Goal: Check status: Check status

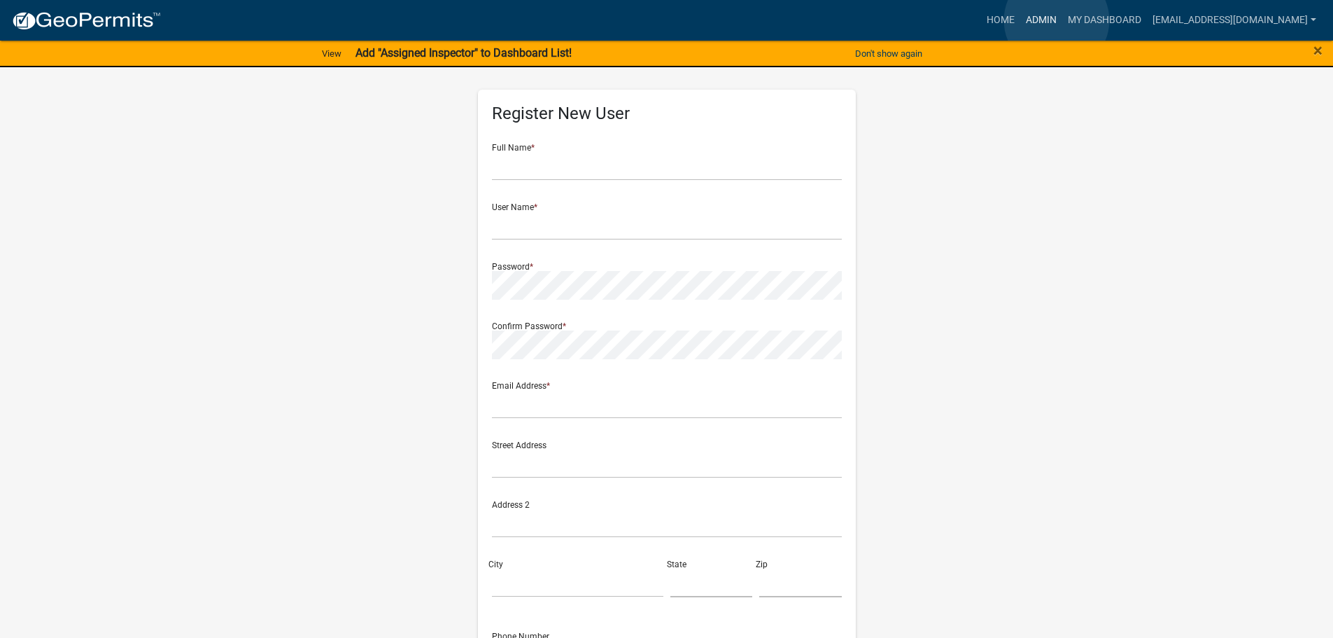
click at [1057, 20] on link "Admin" at bounding box center [1042, 20] width 42 height 27
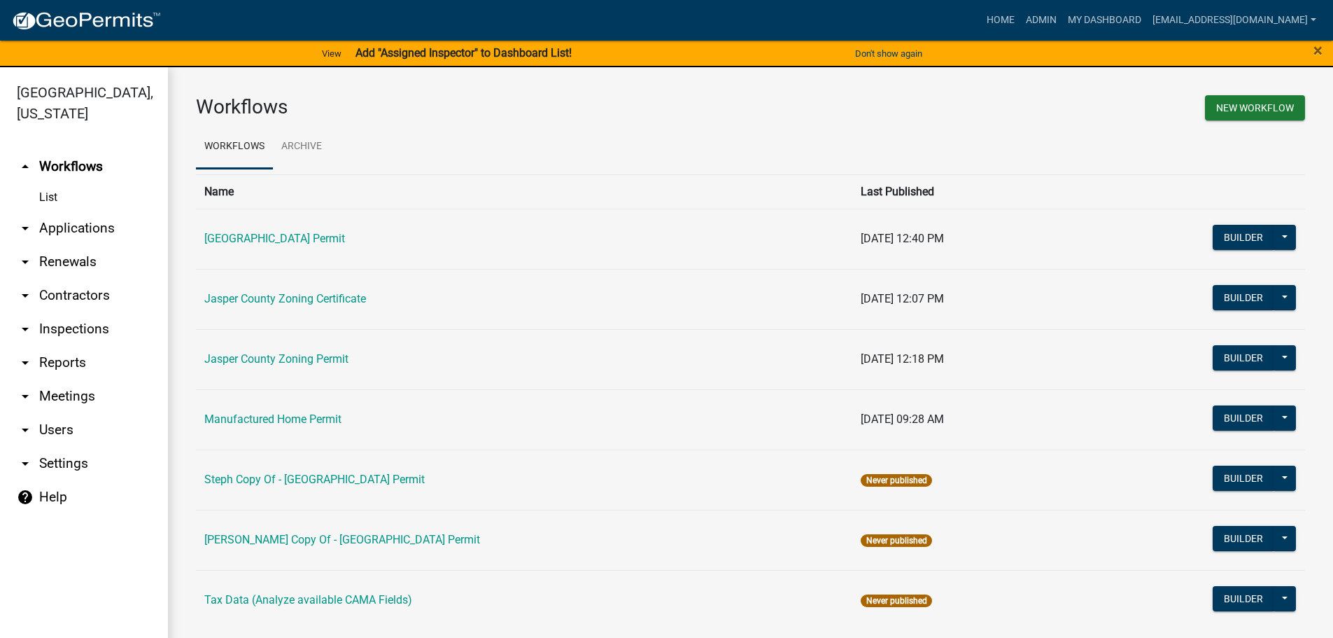
click at [78, 221] on link "arrow_drop_down Applications" at bounding box center [84, 228] width 168 height 34
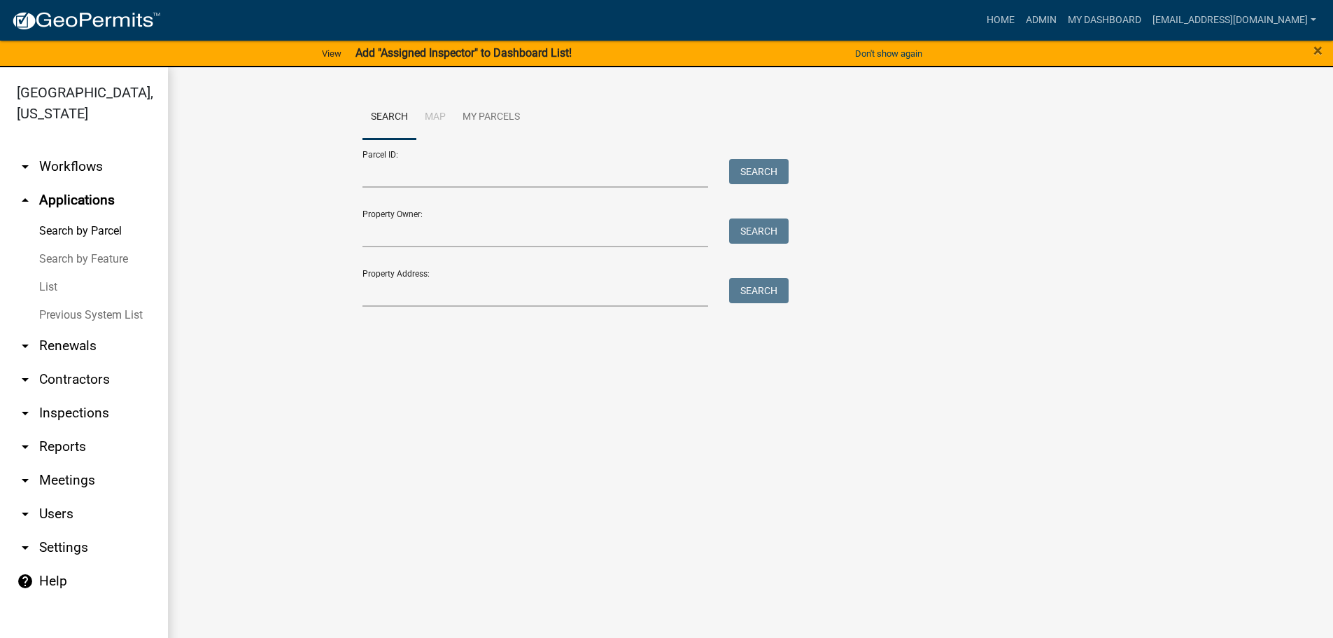
click at [43, 281] on link "List" at bounding box center [84, 287] width 168 height 28
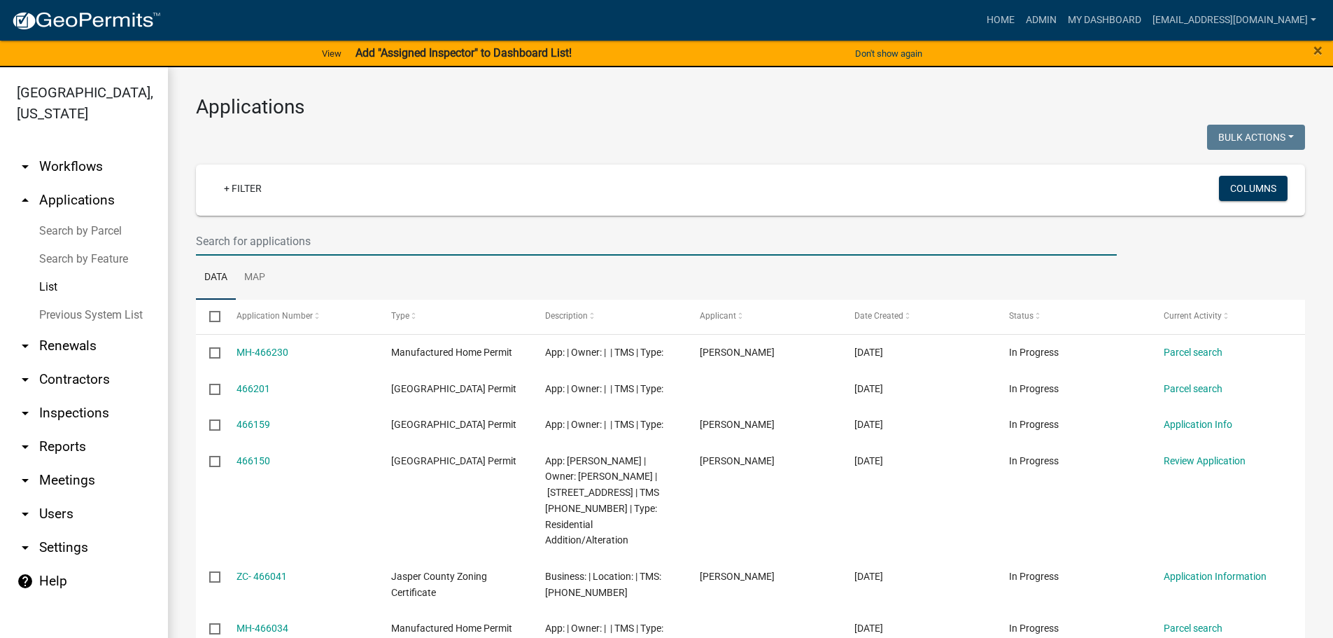
drag, startPoint x: 404, startPoint y: 240, endPoint x: 412, endPoint y: 240, distance: 8.4
click at [405, 240] on input "text" at bounding box center [656, 241] width 921 height 29
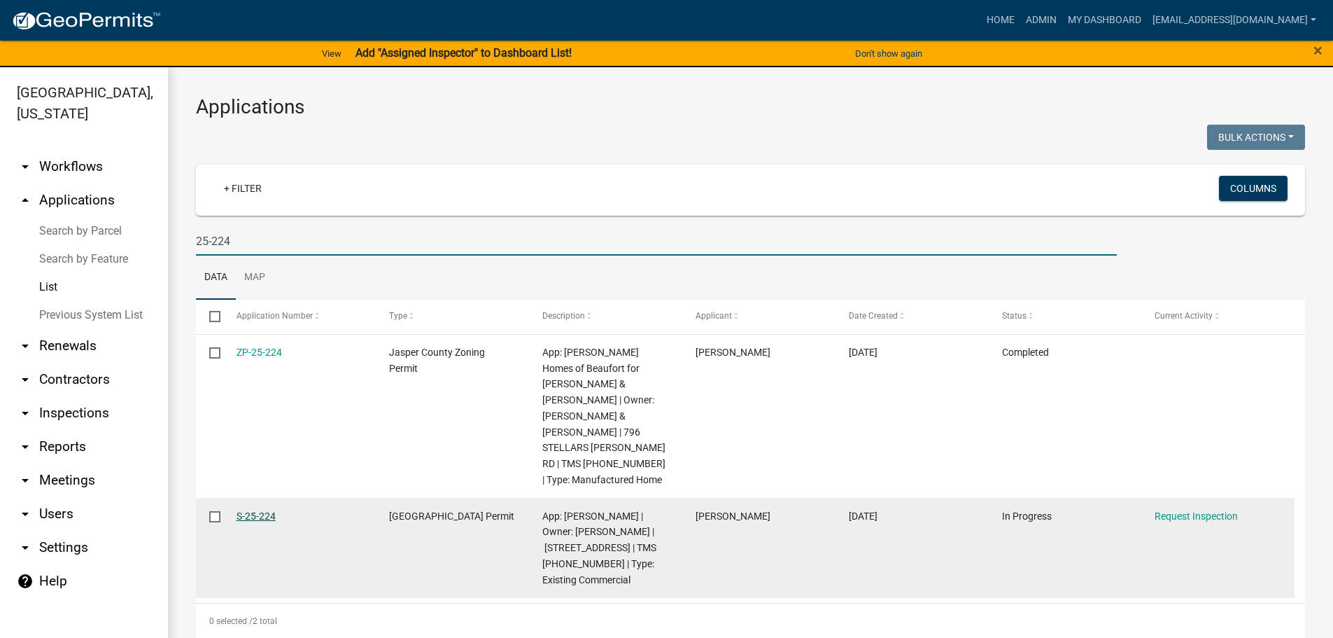
type input "25-224"
click at [251, 510] on link "S-25-224" at bounding box center [256, 515] width 39 height 11
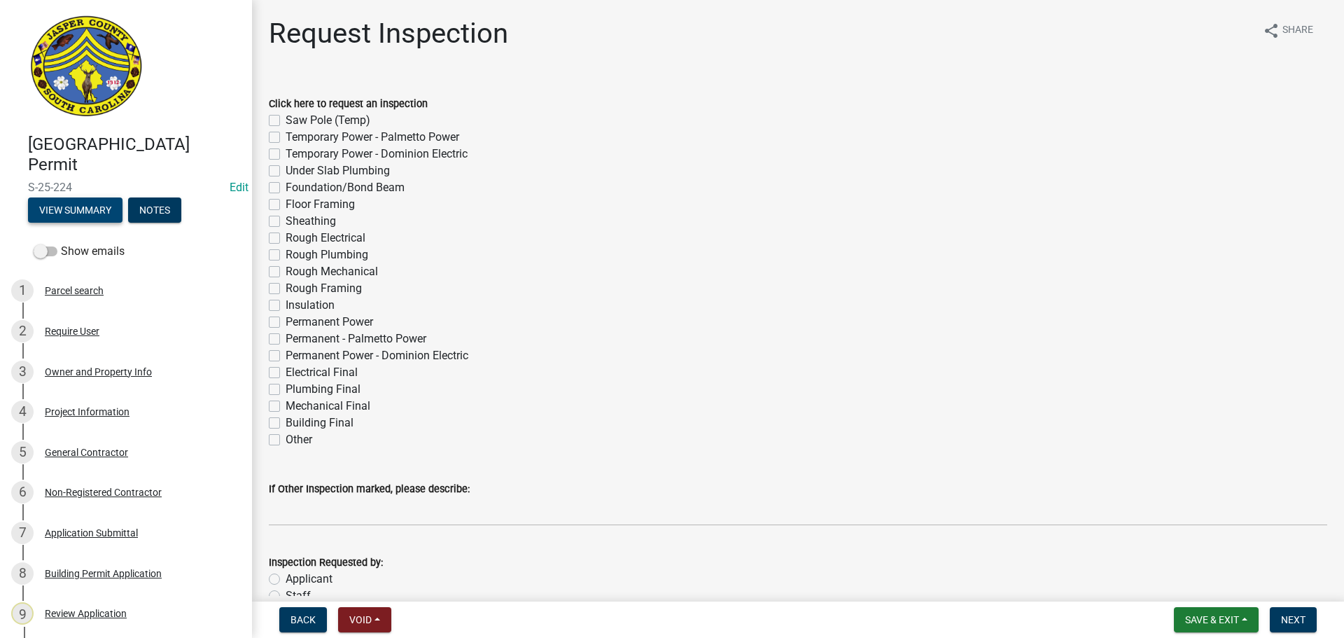
click at [71, 202] on button "View Summary" at bounding box center [75, 209] width 94 height 25
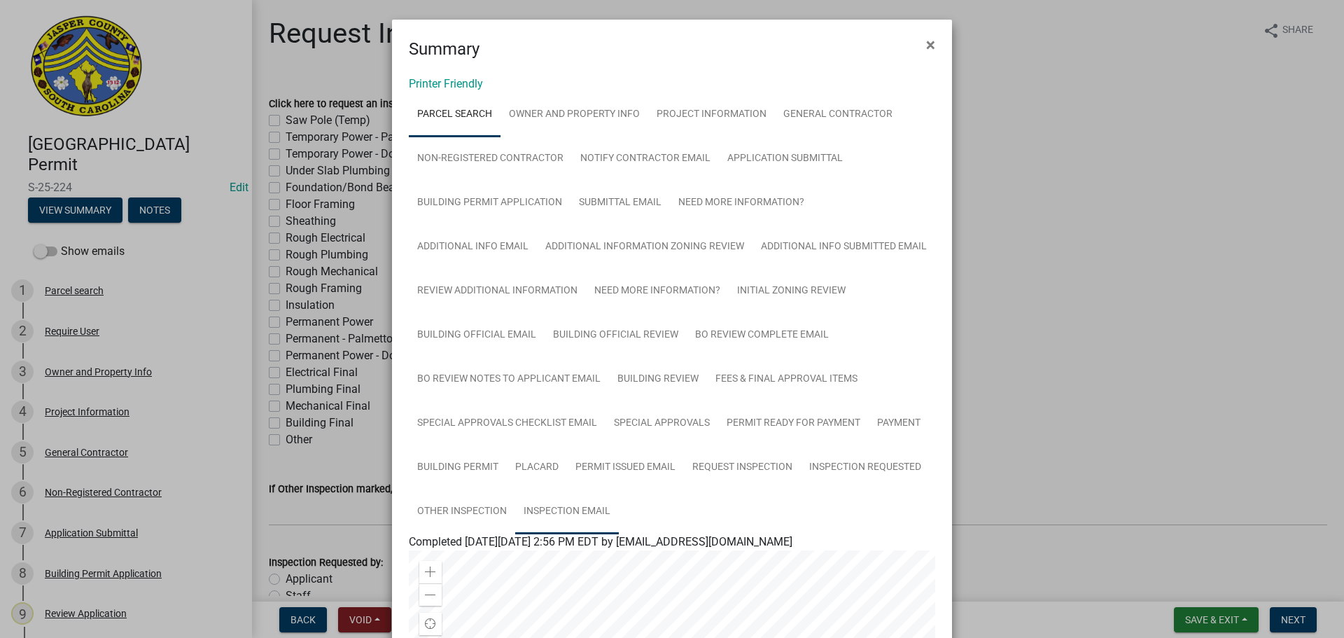
click at [550, 507] on link "Inspection Email" at bounding box center [567, 511] width 104 height 45
click at [926, 48] on span "×" at bounding box center [930, 45] width 9 height 20
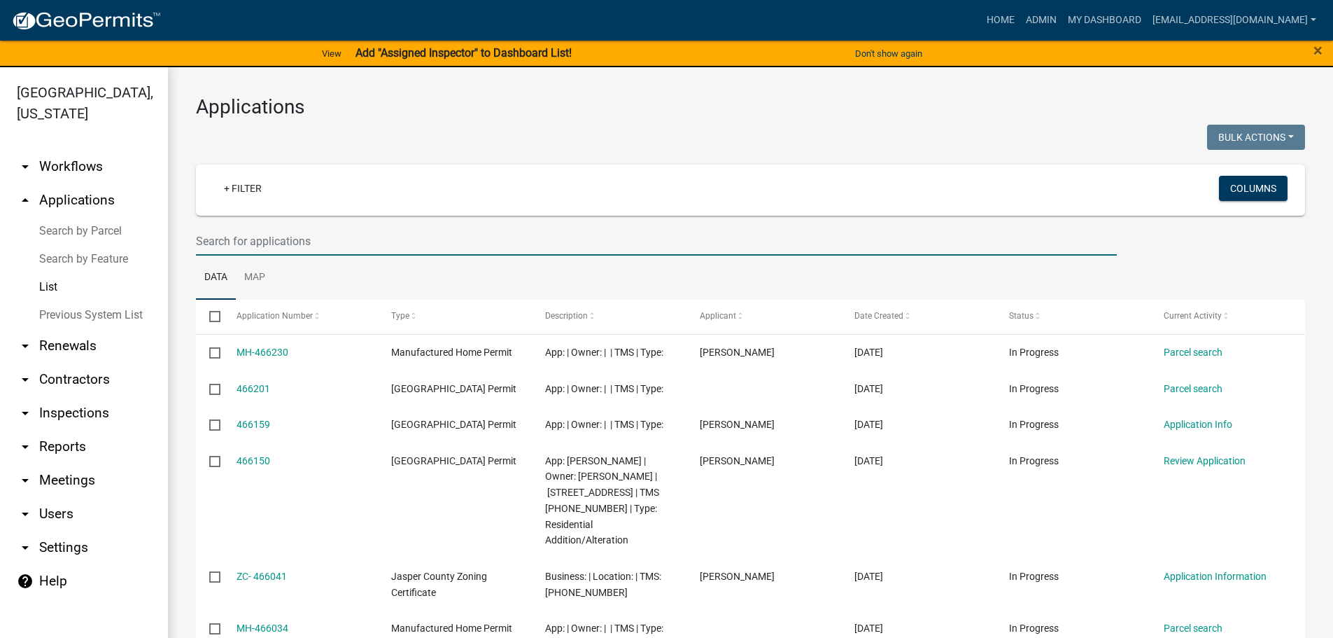
click at [415, 242] on input "text" at bounding box center [656, 241] width 921 height 29
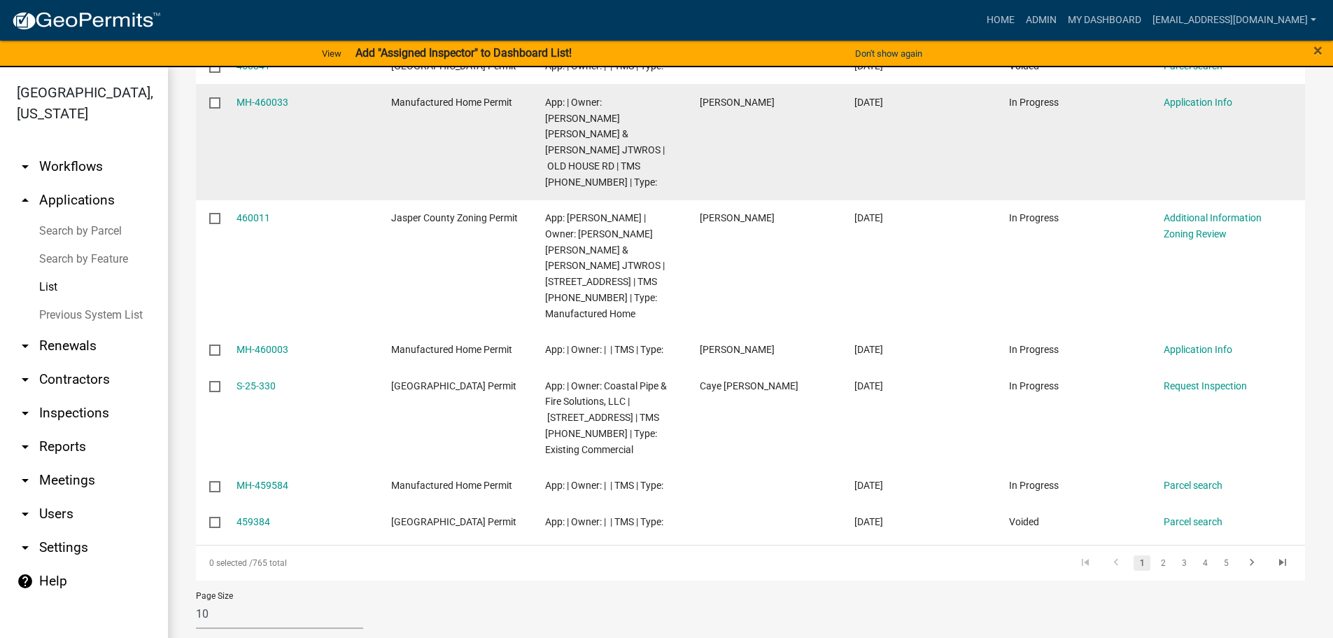
scroll to position [551, 0]
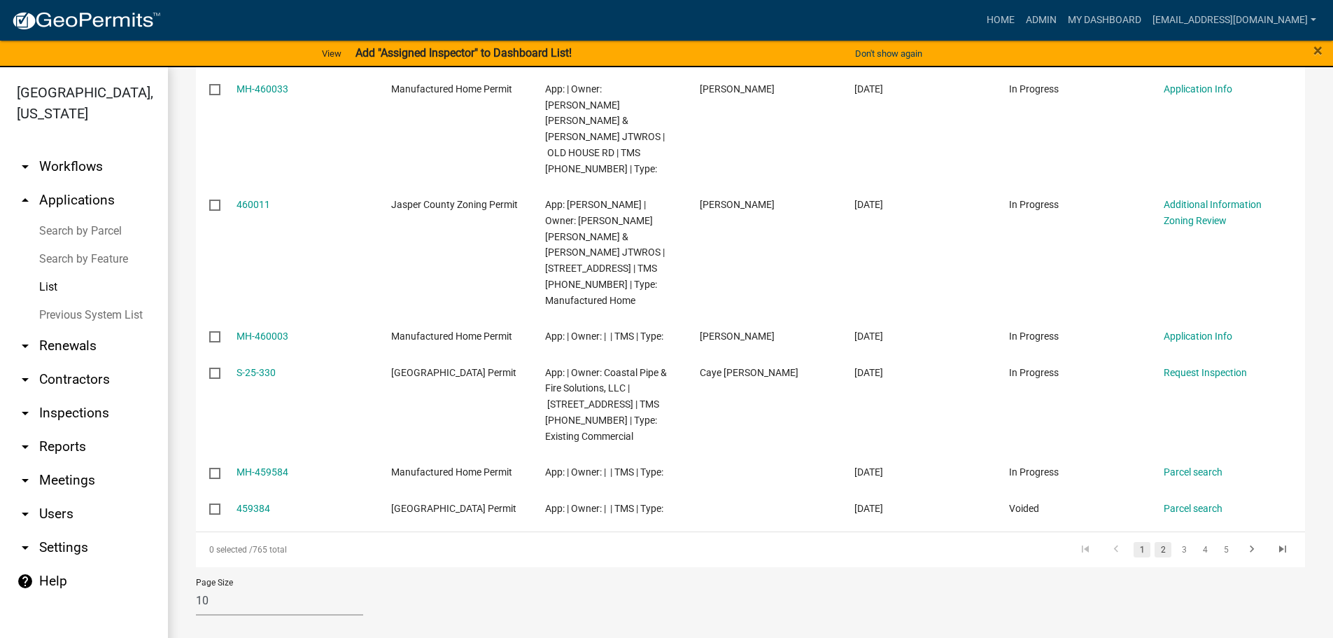
click at [1156, 556] on link "2" at bounding box center [1163, 549] width 17 height 15
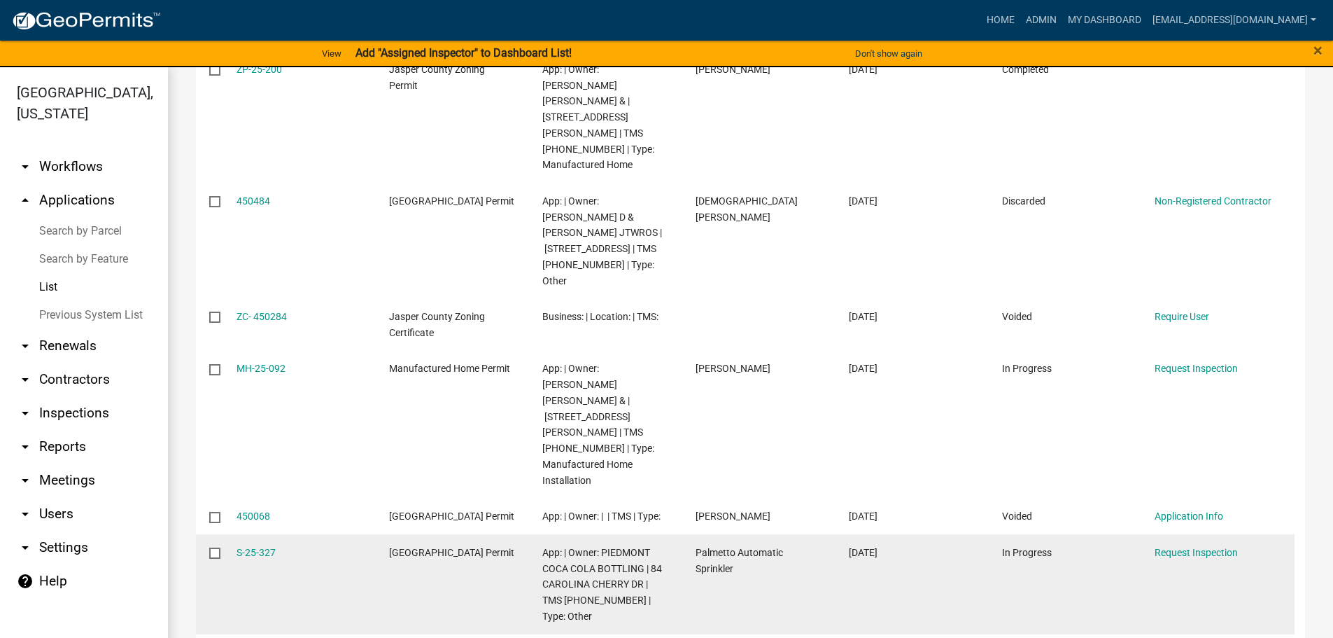
scroll to position [662, 0]
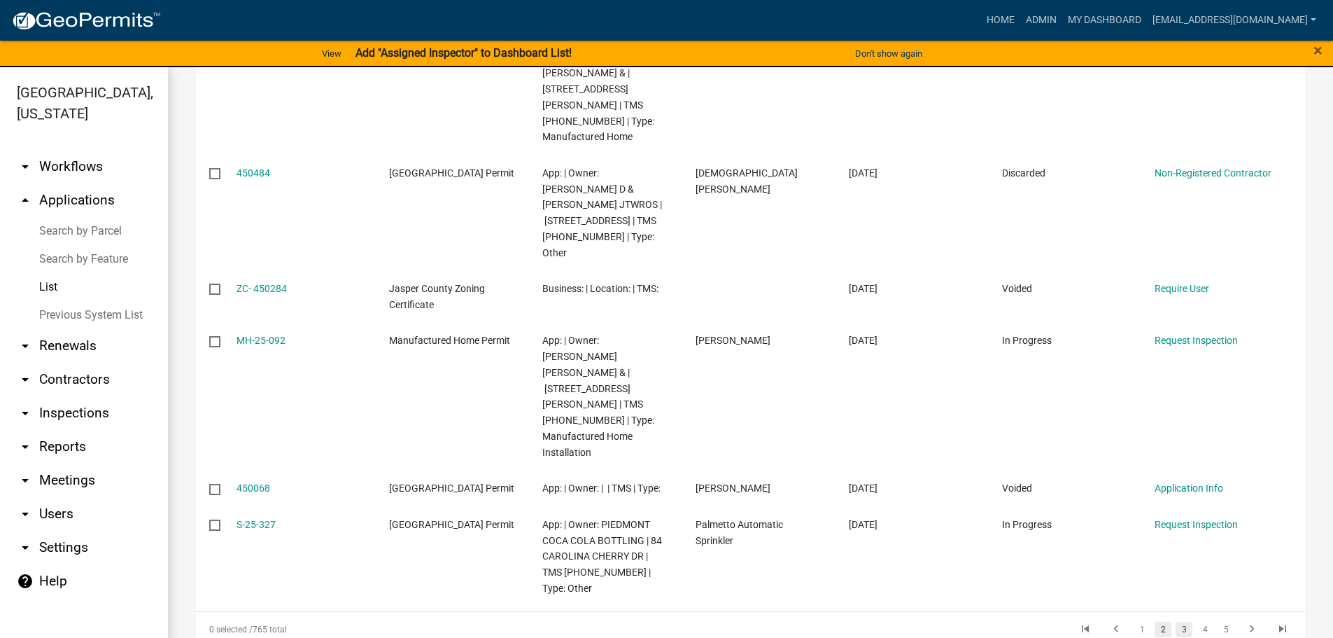
click at [1176, 622] on link "3" at bounding box center [1184, 629] width 17 height 15
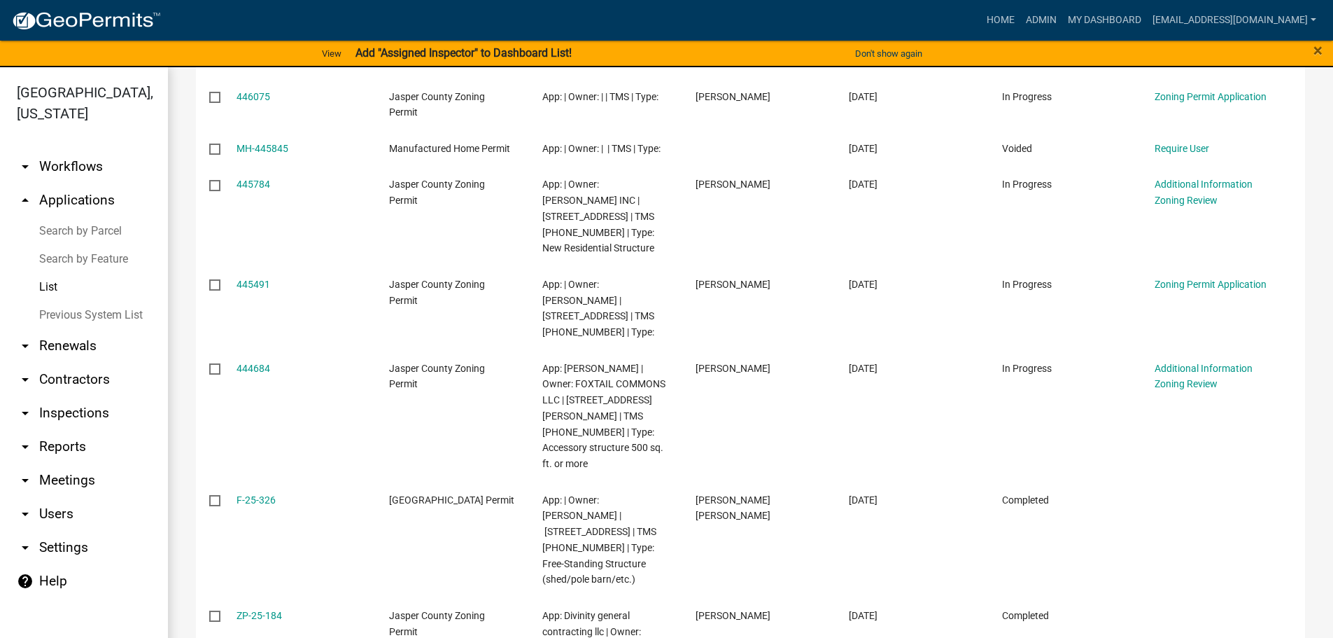
scroll to position [561, 0]
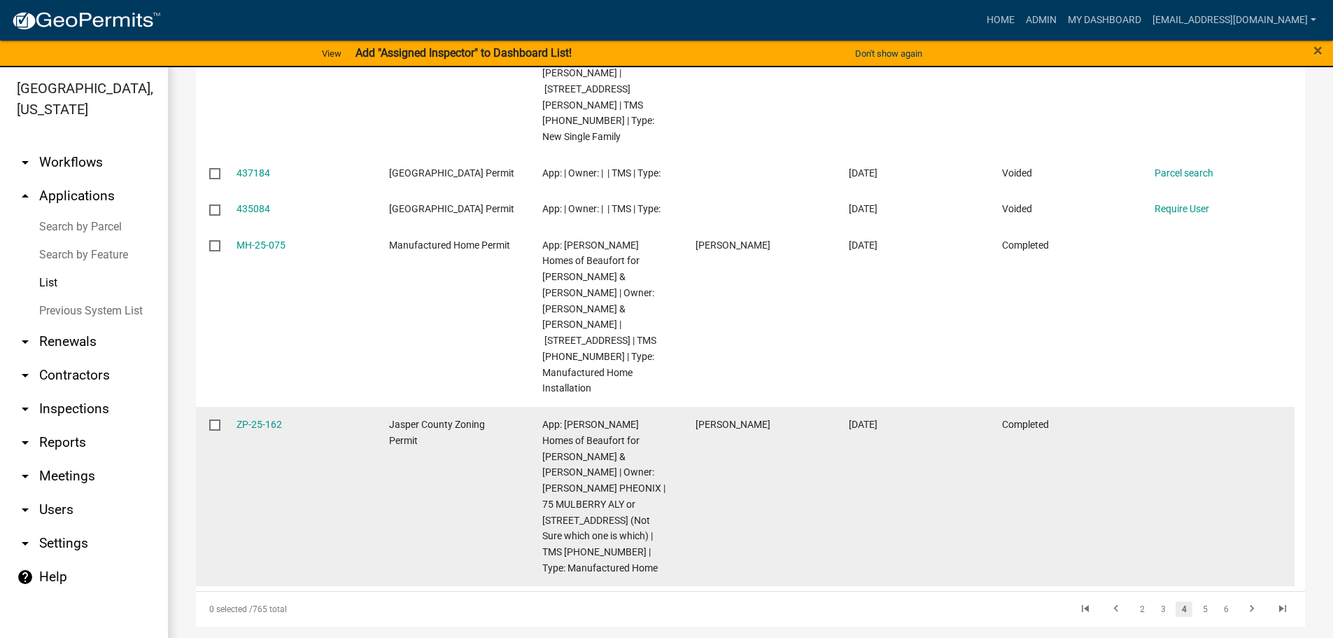
scroll to position [17, 0]
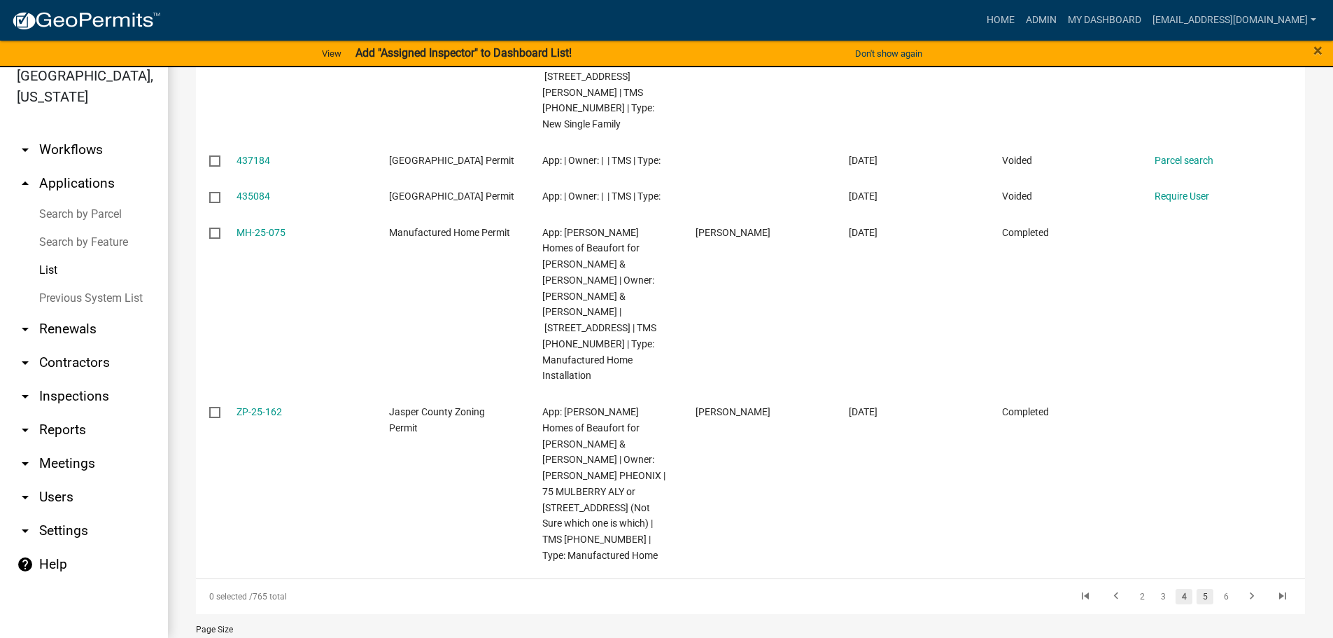
click at [1197, 589] on link "5" at bounding box center [1205, 596] width 17 height 15
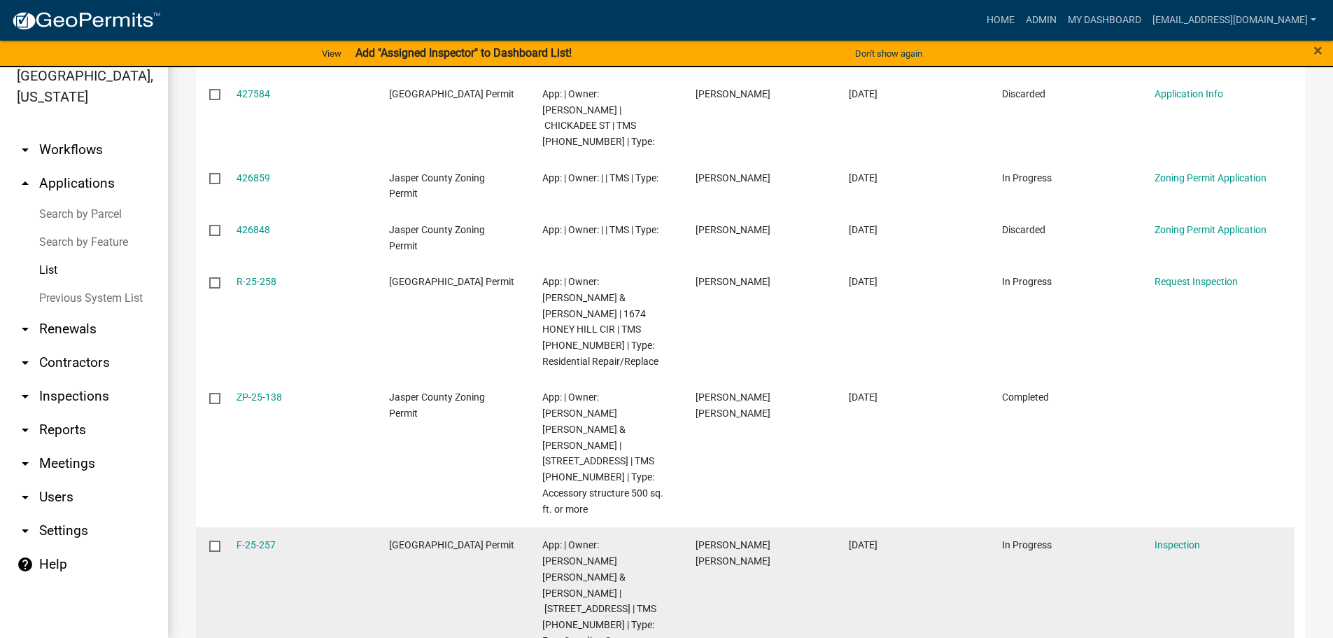
scroll to position [615, 0]
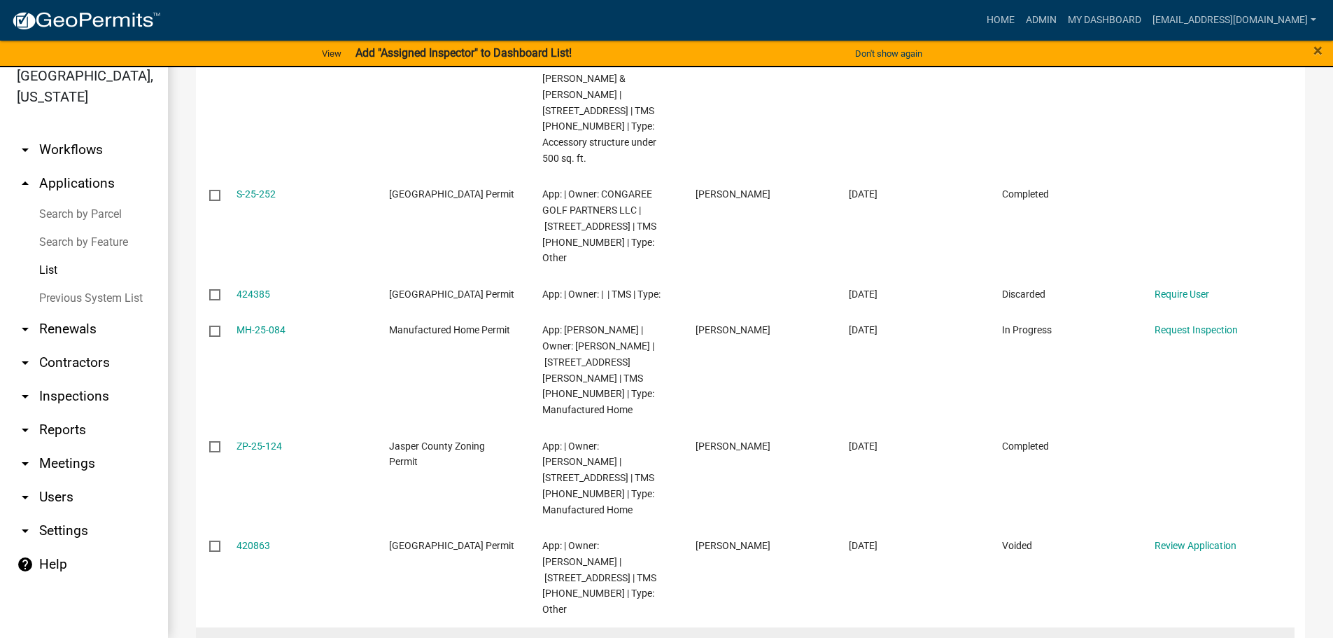
scroll to position [535, 0]
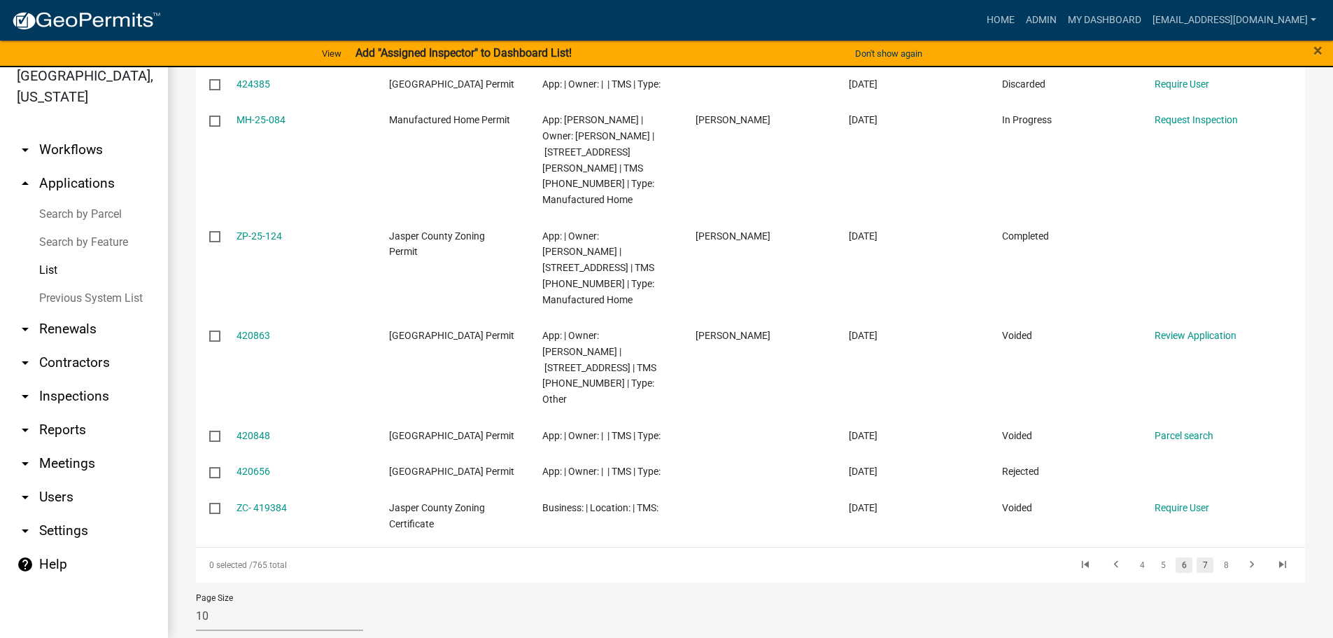
click at [1197, 557] on link "7" at bounding box center [1205, 564] width 17 height 15
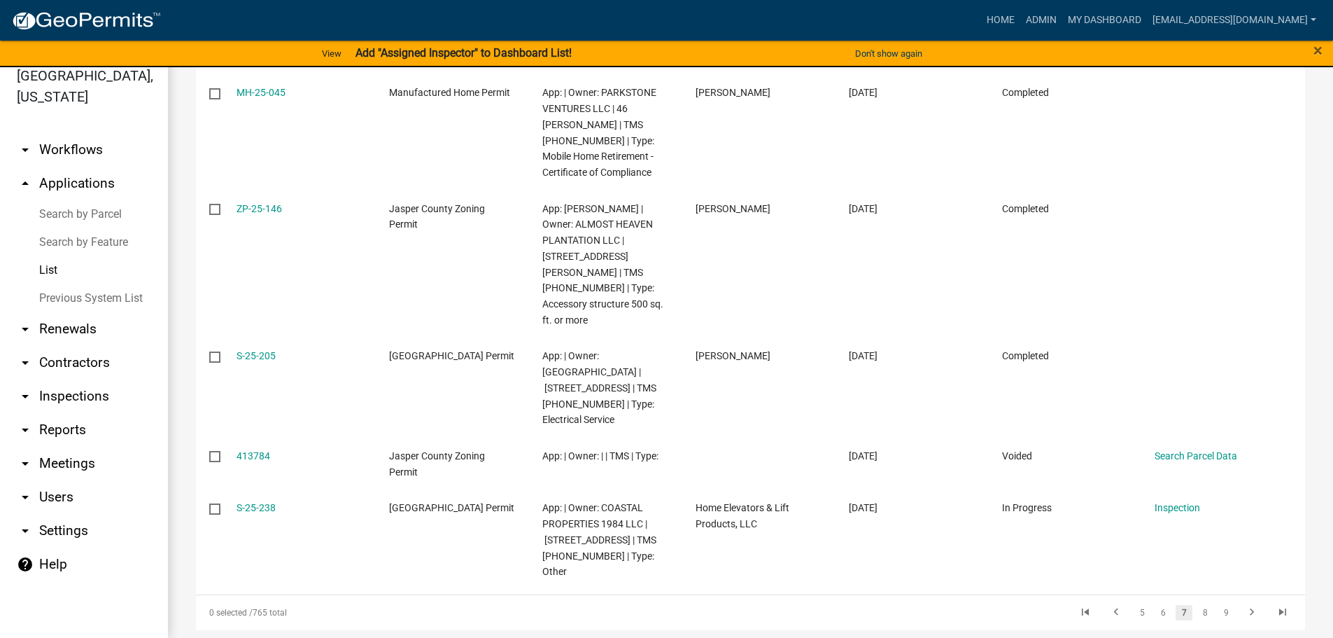
scroll to position [758, 0]
click at [1197, 604] on link "8" at bounding box center [1205, 611] width 17 height 15
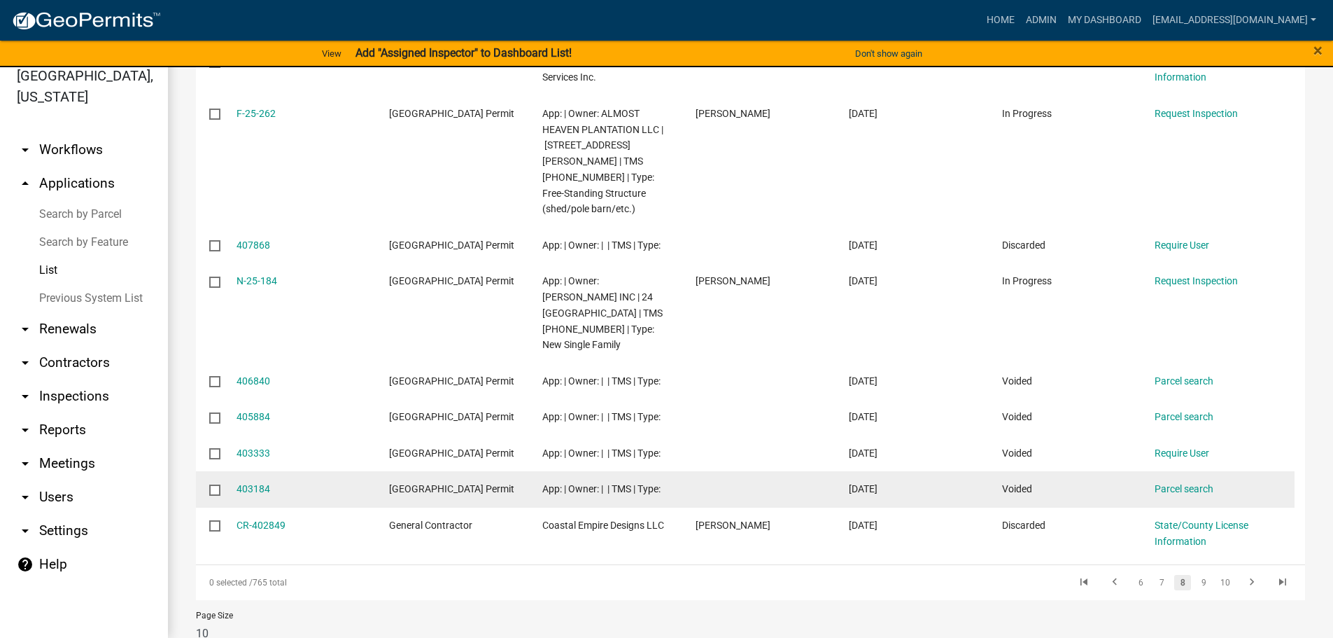
scroll to position [455, 0]
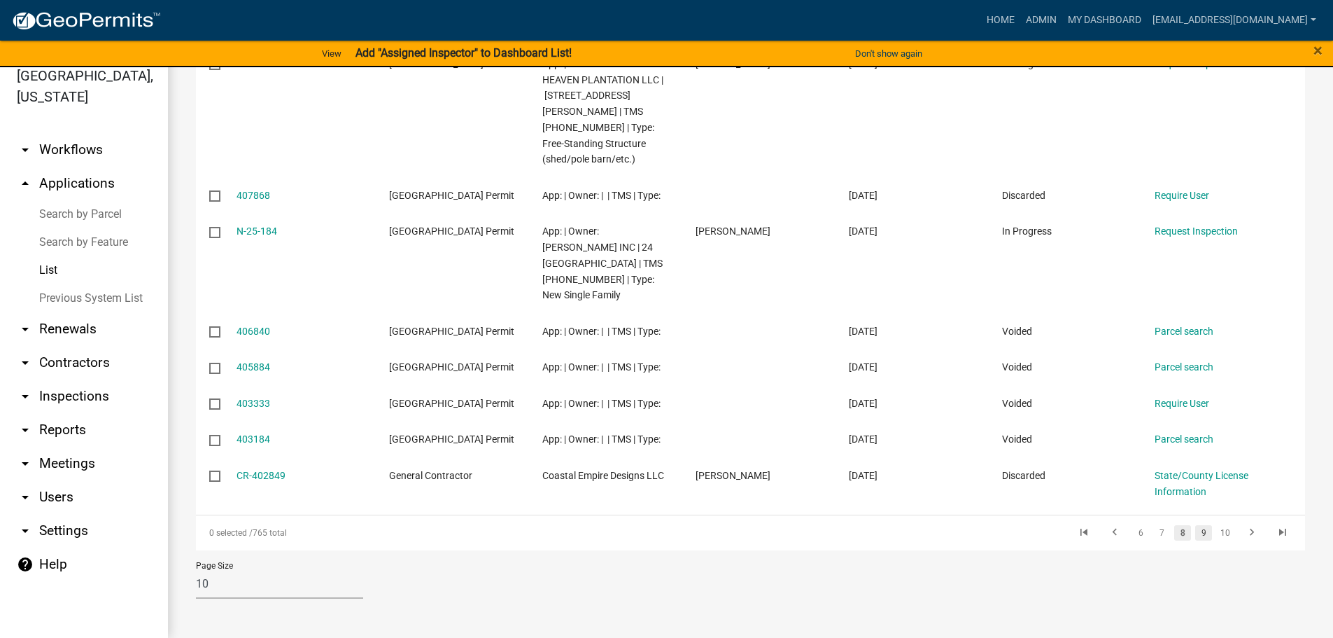
click at [1195, 533] on link "9" at bounding box center [1203, 532] width 17 height 15
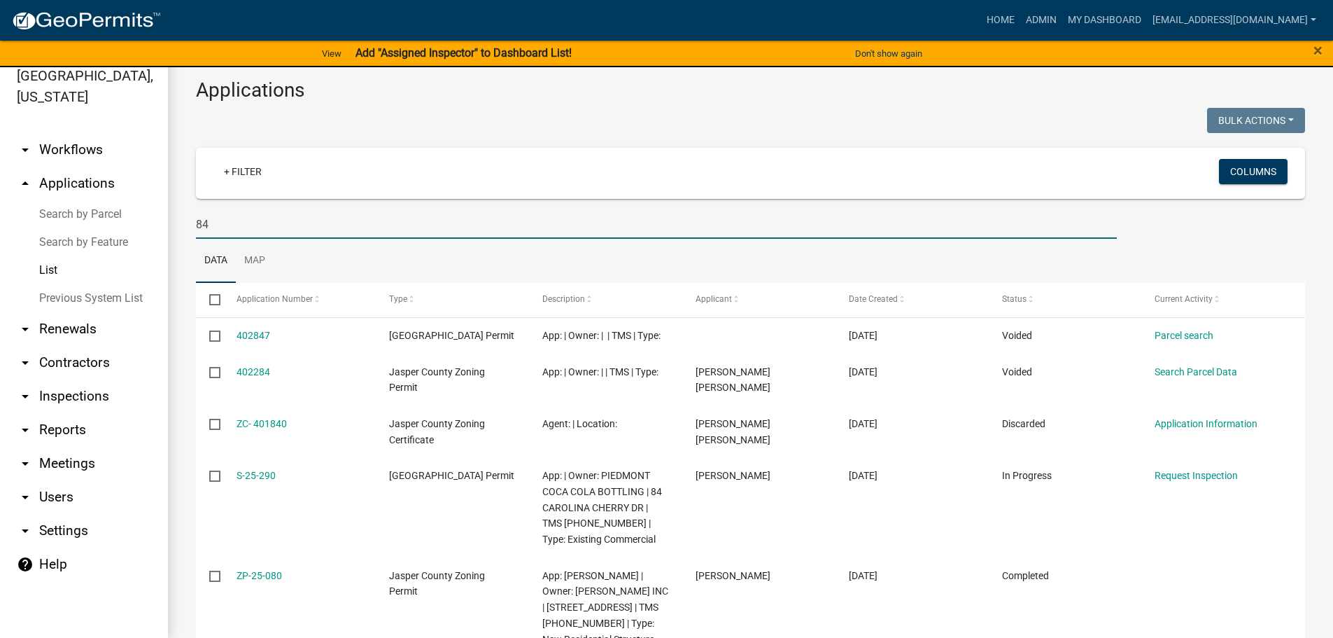
click at [326, 223] on input "84" at bounding box center [656, 224] width 921 height 29
type input "8"
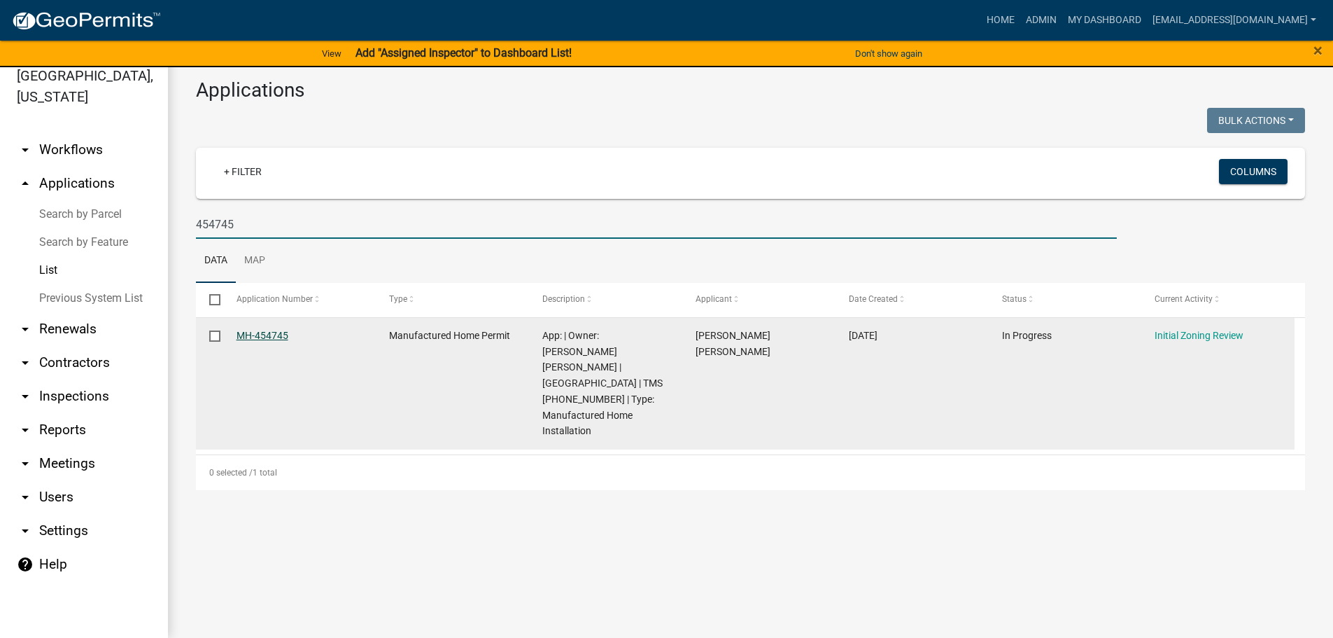
type input "454745"
click at [262, 335] on link "MH-454745" at bounding box center [263, 335] width 52 height 11
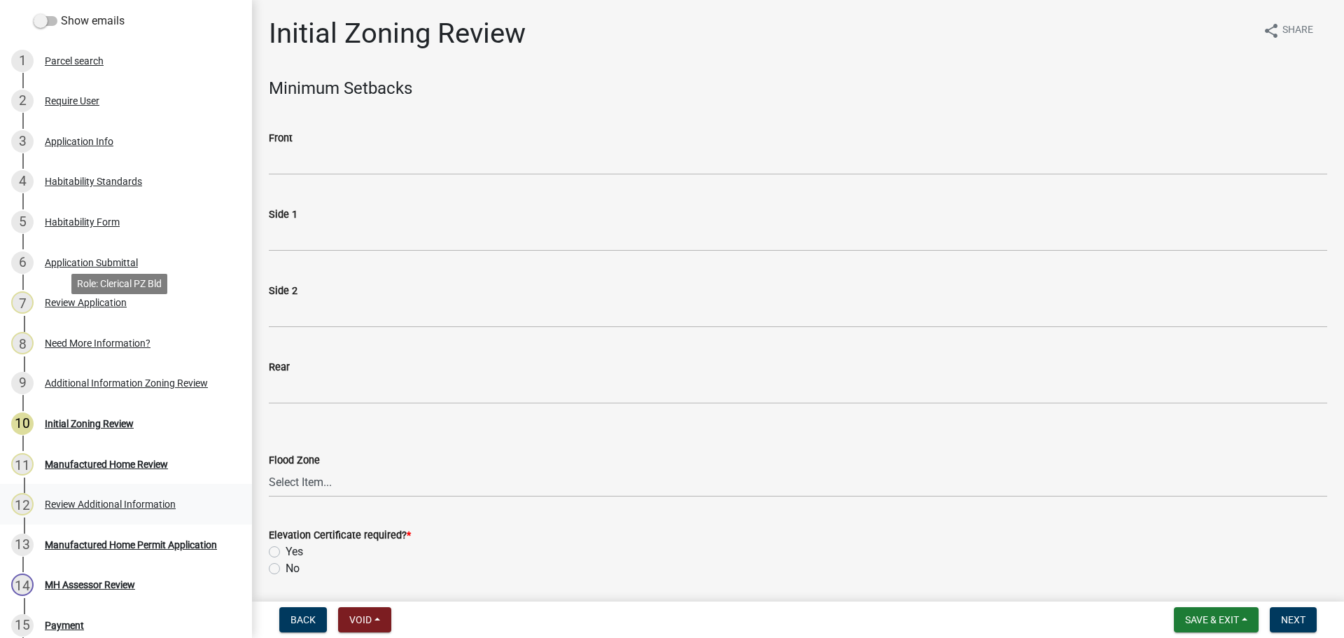
scroll to position [420, 0]
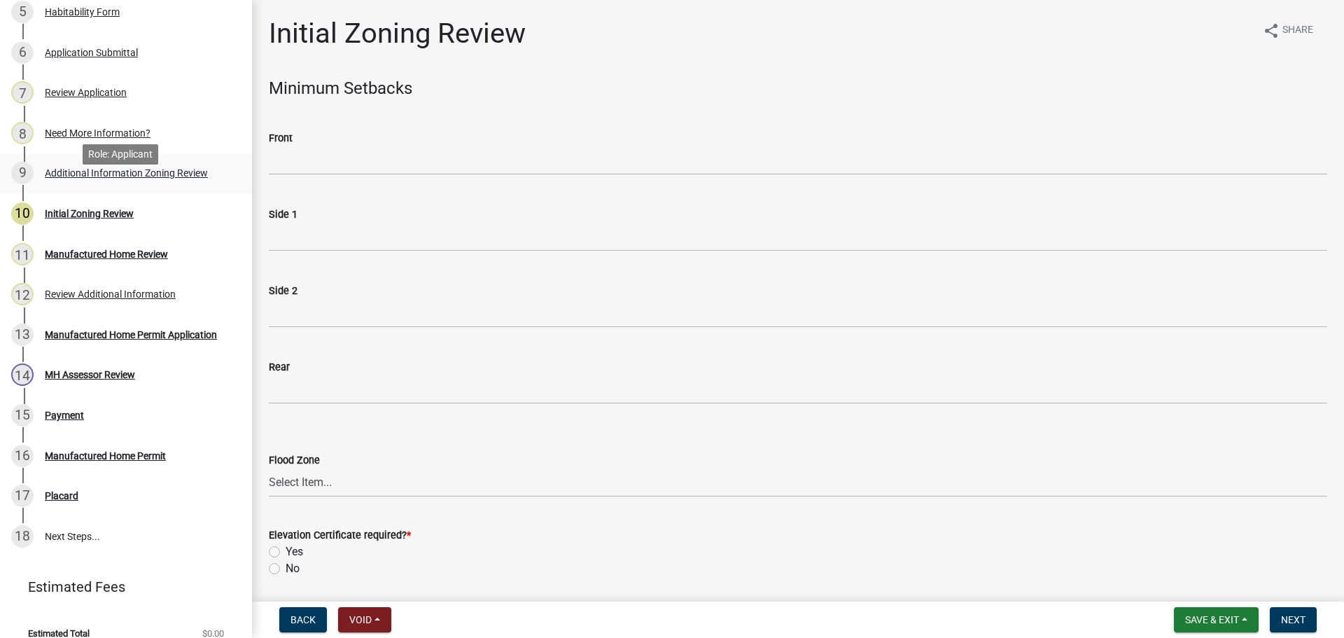
click at [115, 178] on div "Additional Information Zoning Review" at bounding box center [126, 173] width 163 height 10
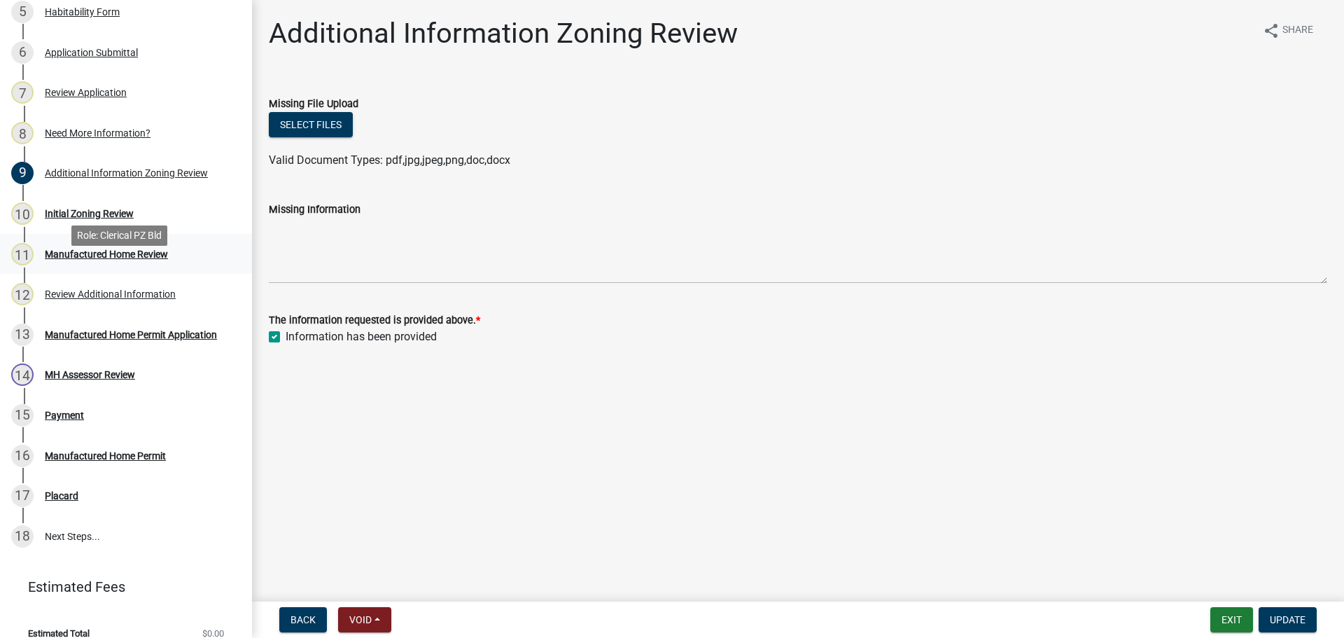
click at [92, 259] on div "Manufactured Home Review" at bounding box center [106, 254] width 123 height 10
click at [96, 299] on div "Review Additional Information" at bounding box center [110, 294] width 131 height 10
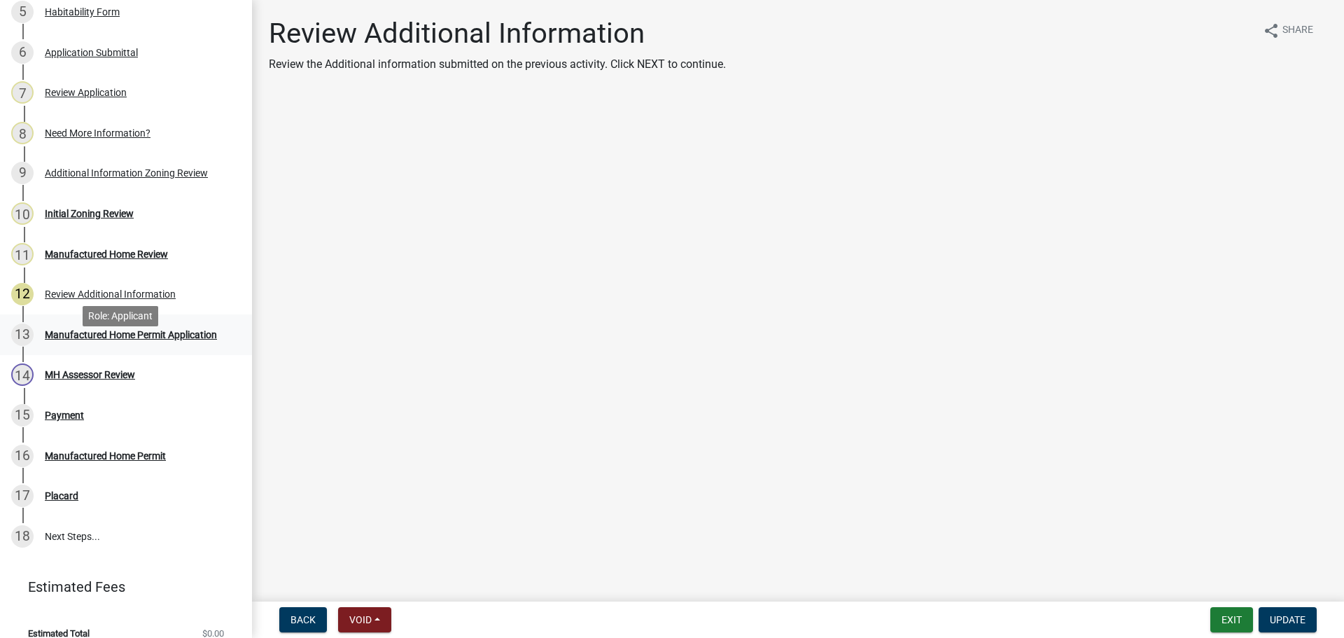
click at [94, 339] on div "Manufactured Home Permit Application" at bounding box center [131, 335] width 172 height 10
click at [113, 138] on div "Need More Information?" at bounding box center [98, 133] width 106 height 10
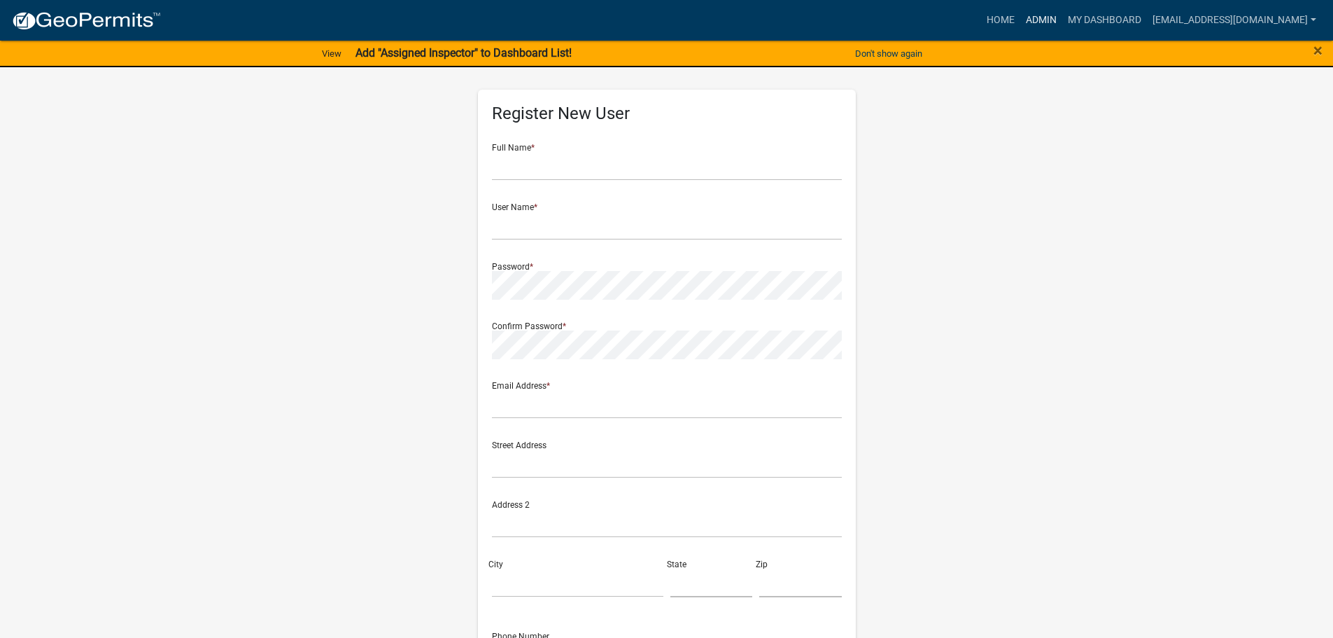
click at [1054, 22] on link "Admin" at bounding box center [1042, 20] width 42 height 27
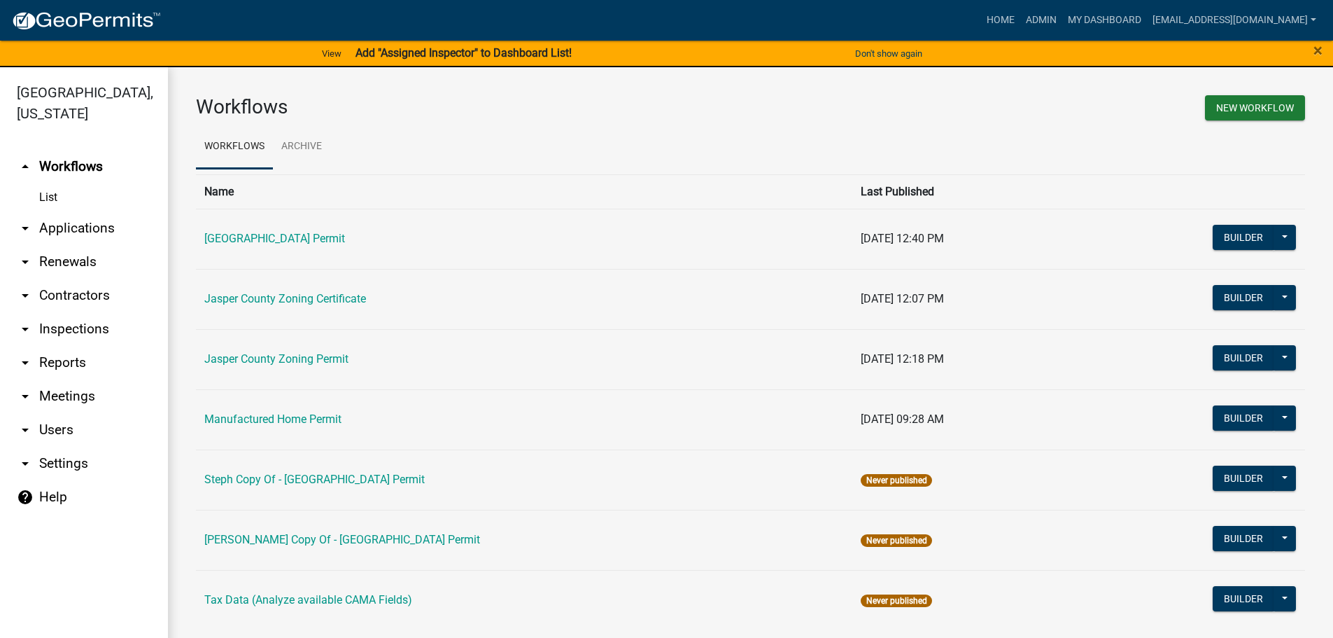
click at [97, 227] on link "arrow_drop_down Applications" at bounding box center [84, 228] width 168 height 34
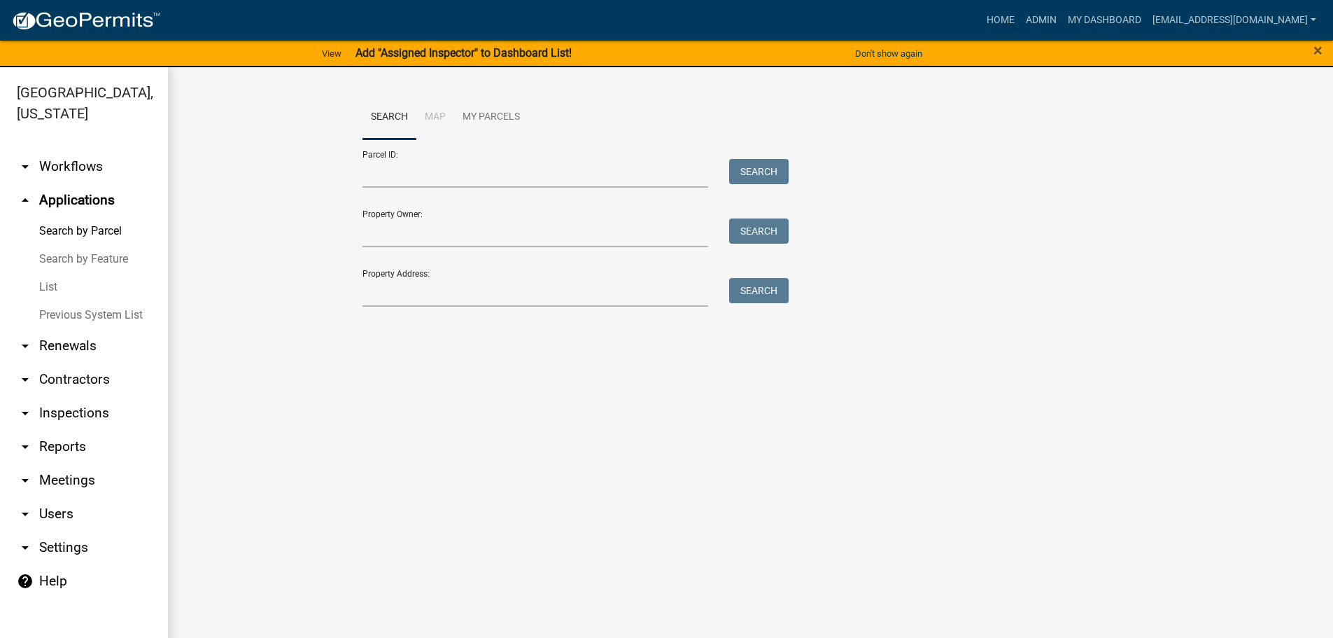
click at [55, 287] on link "List" at bounding box center [84, 287] width 168 height 28
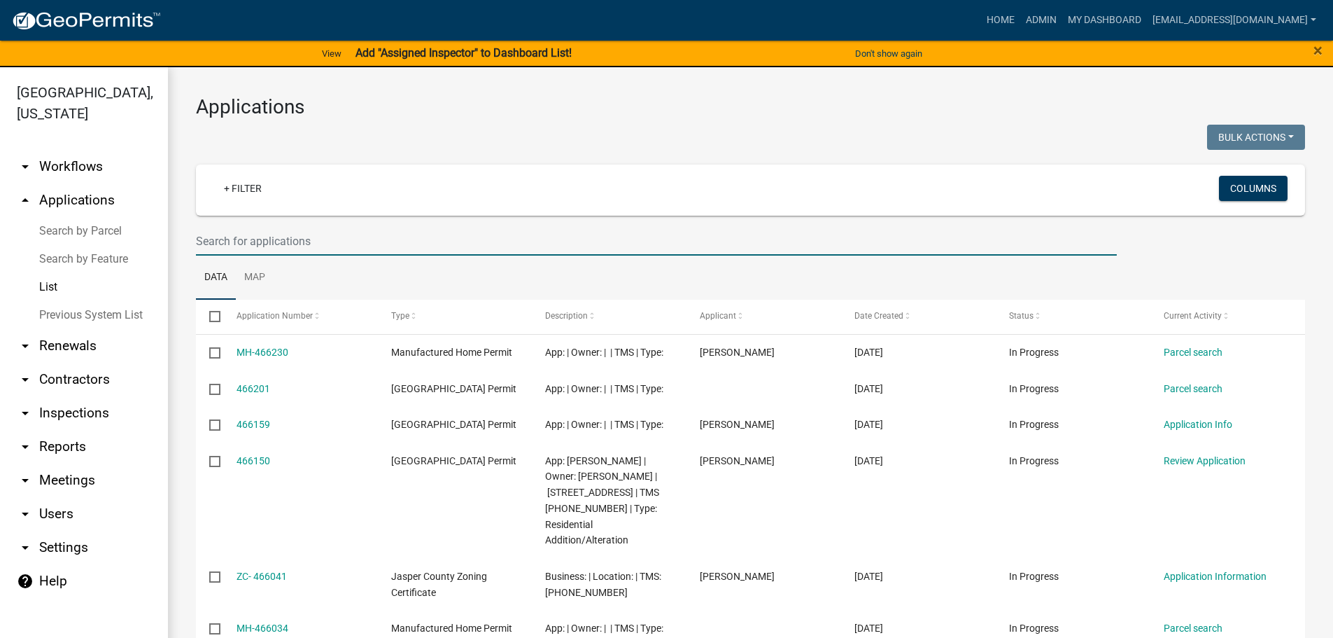
click at [366, 239] on input "text" at bounding box center [656, 241] width 921 height 29
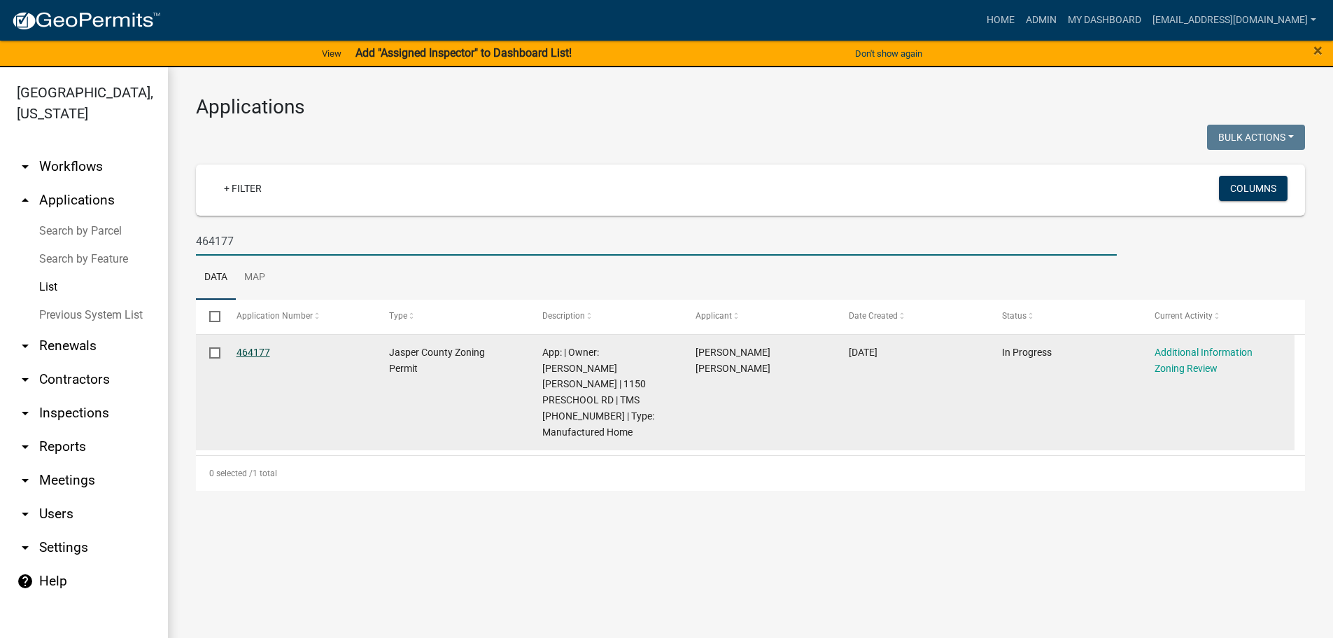
type input "464177"
click at [254, 351] on link "464177" at bounding box center [254, 351] width 34 height 11
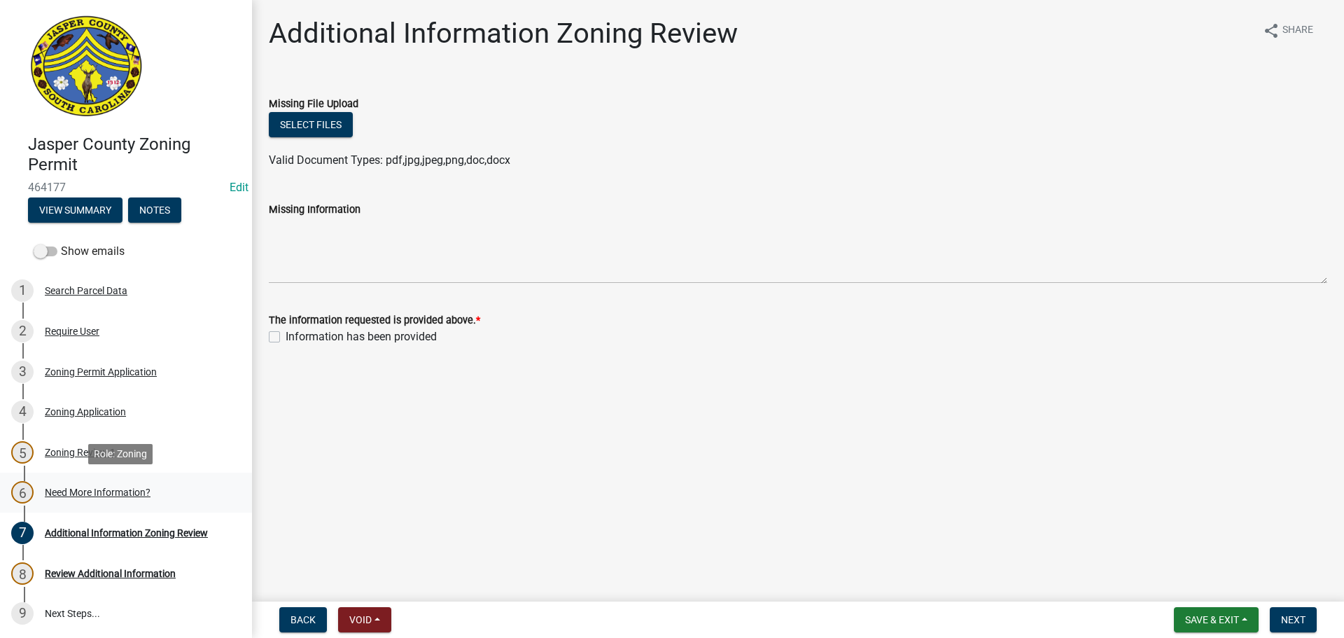
click at [83, 492] on div "Need More Information?" at bounding box center [98, 492] width 106 height 10
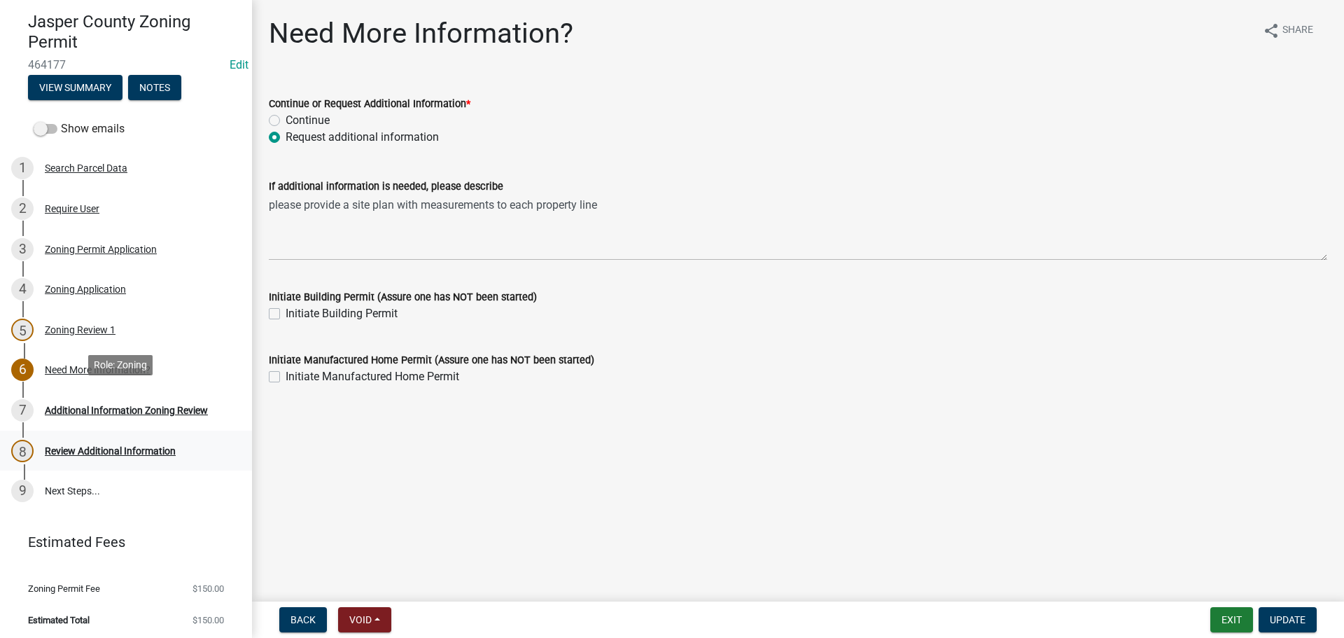
scroll to position [126, 0]
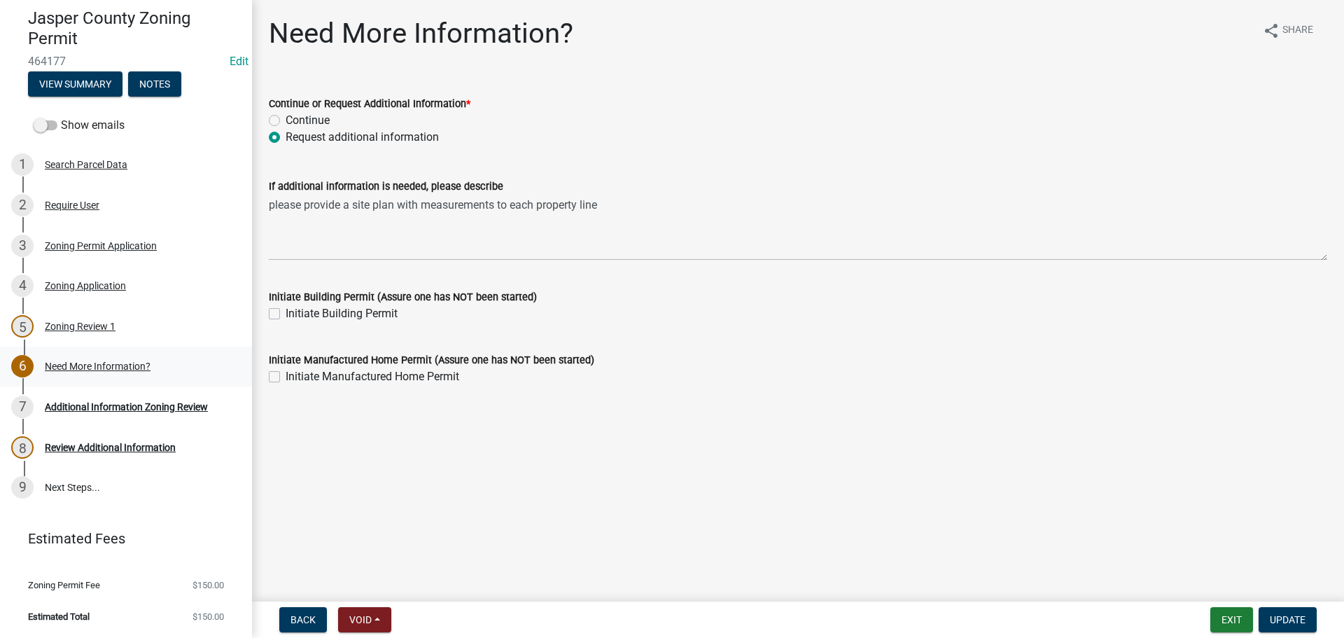
click at [83, 372] on div "6 Need More Information?" at bounding box center [120, 366] width 218 height 22
click at [87, 402] on div "Additional Information Zoning Review" at bounding box center [126, 407] width 163 height 10
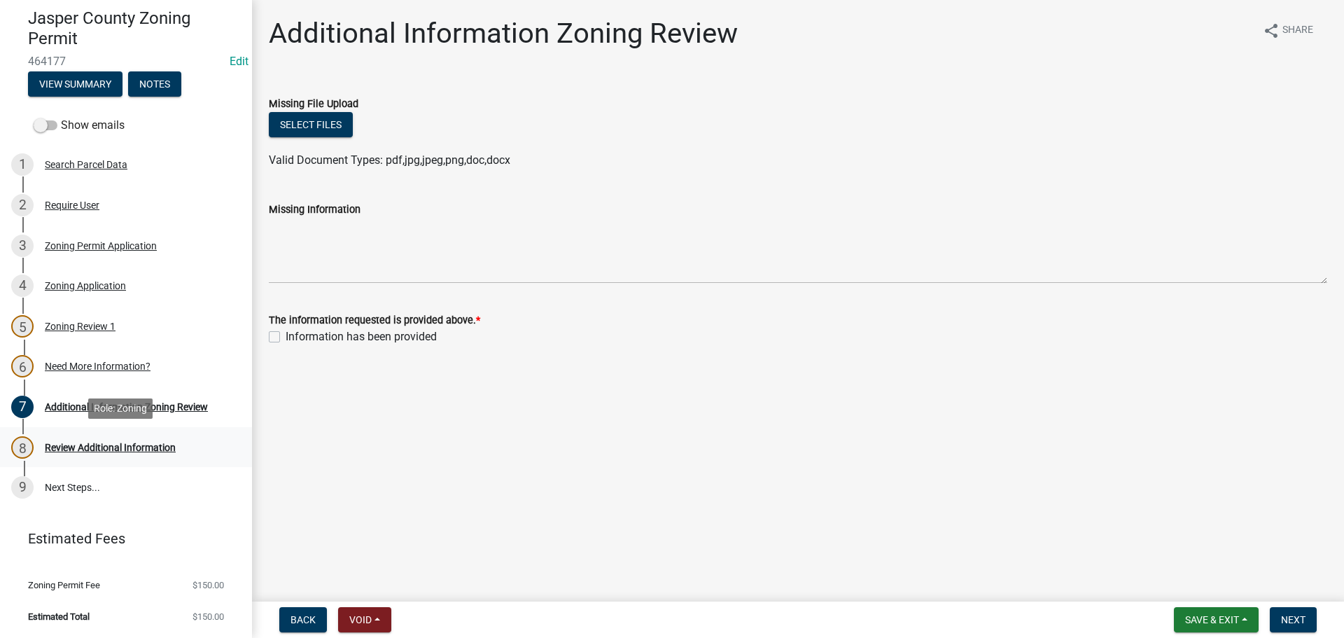
click at [99, 444] on div "Review Additional Information" at bounding box center [110, 447] width 131 height 10
click at [73, 363] on div "Need More Information?" at bounding box center [98, 366] width 106 height 10
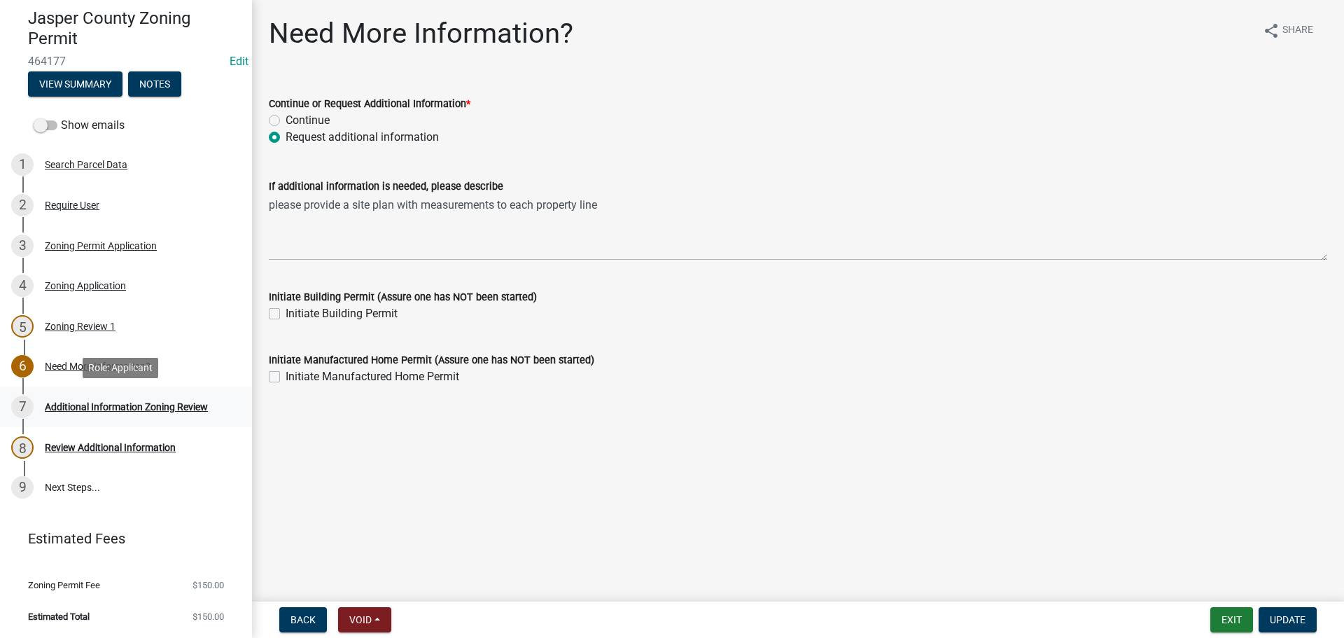
click at [169, 408] on div "Additional Information Zoning Review" at bounding box center [126, 407] width 163 height 10
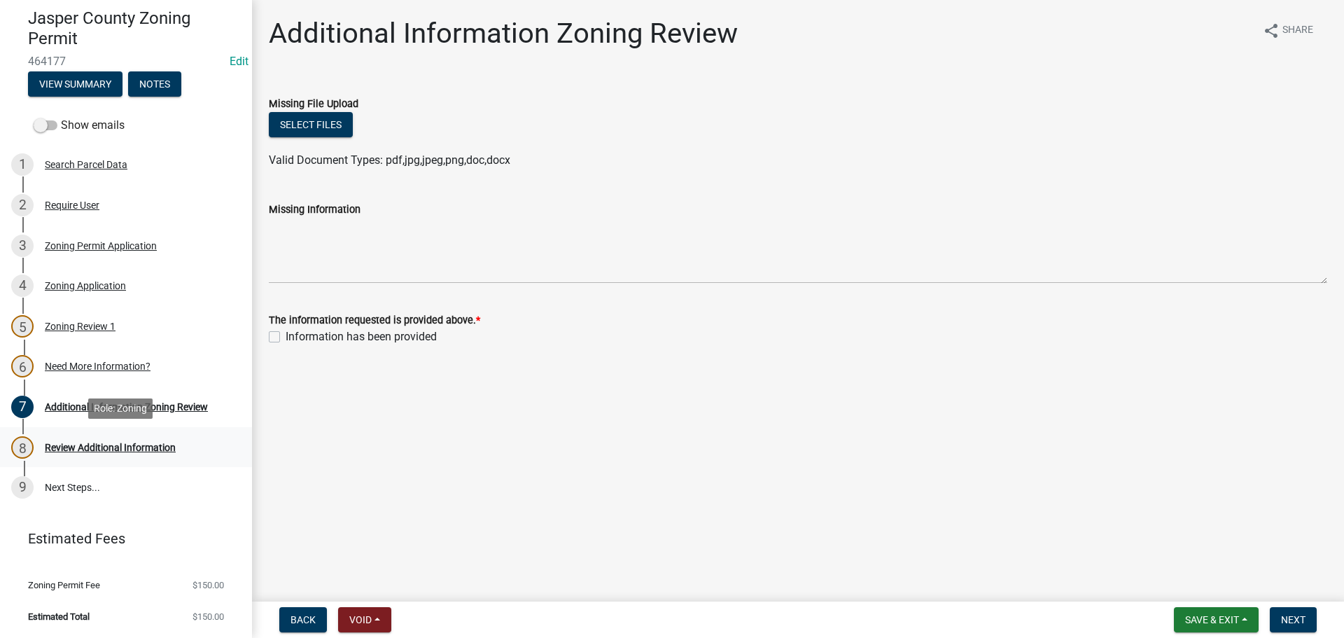
click at [92, 452] on div "Review Additional Information" at bounding box center [110, 447] width 131 height 10
click at [92, 451] on div "Review Additional Information" at bounding box center [110, 447] width 131 height 10
click at [83, 484] on link "9 Next Steps..." at bounding box center [126, 487] width 252 height 41
click at [74, 245] on div "Zoning Permit Application" at bounding box center [101, 246] width 112 height 10
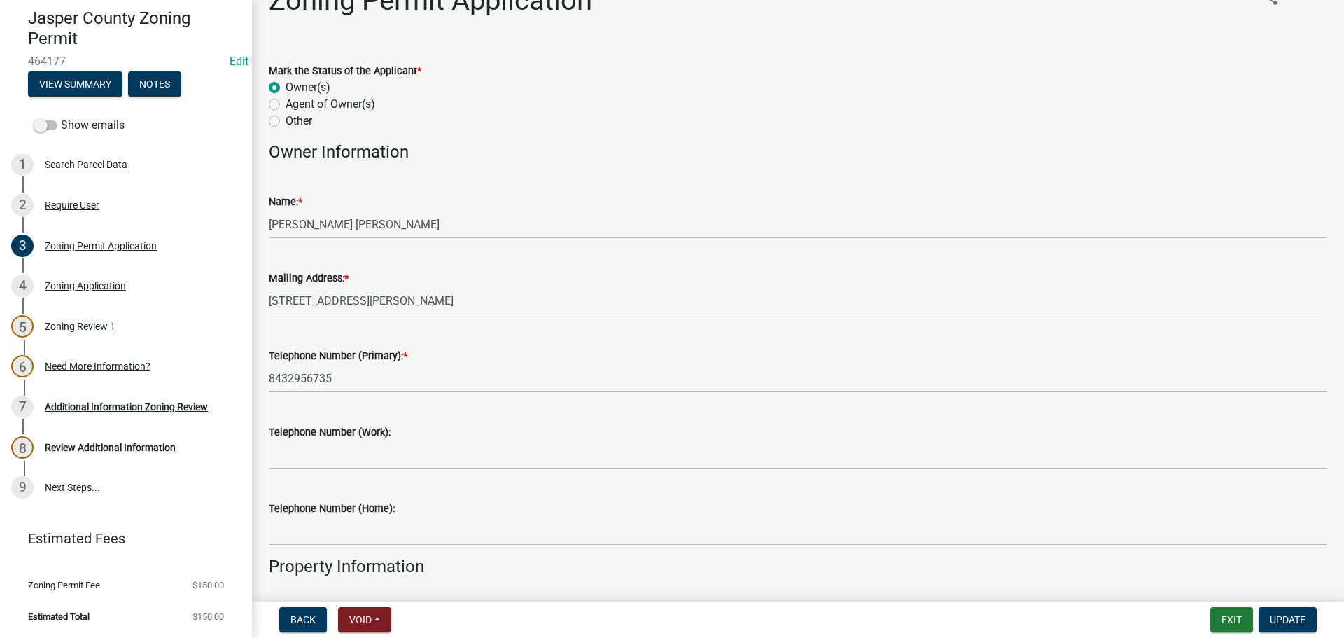
scroll to position [0, 0]
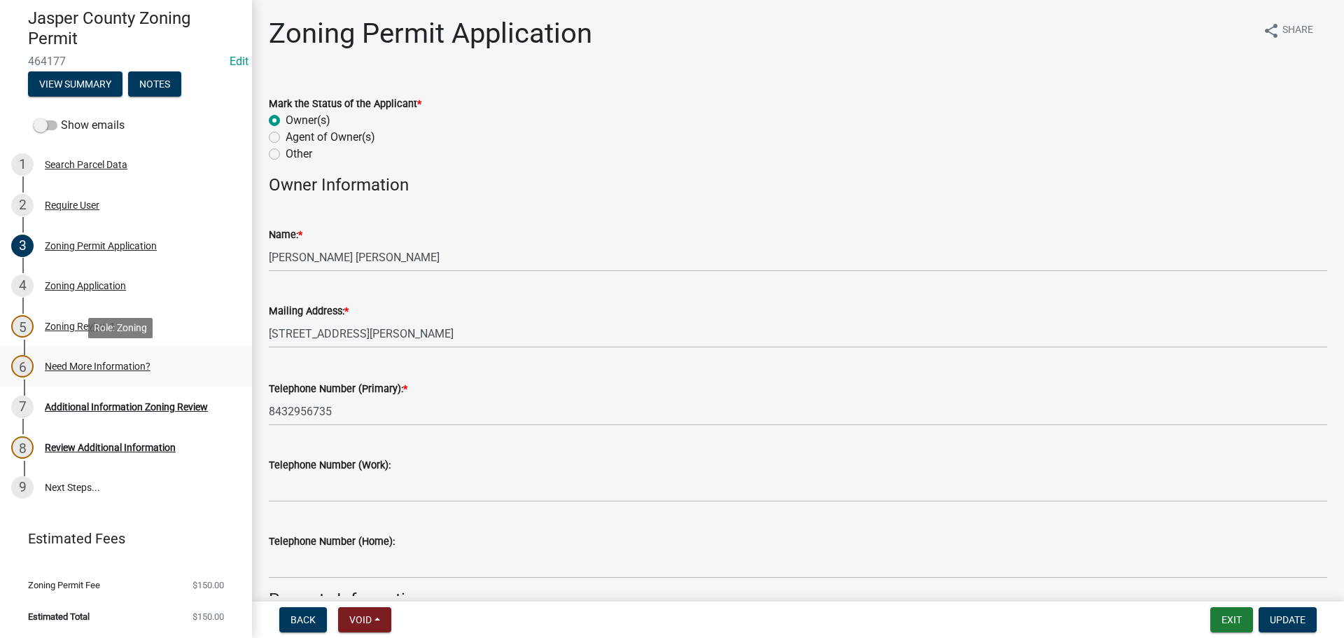
click at [77, 369] on div "Need More Information?" at bounding box center [98, 366] width 106 height 10
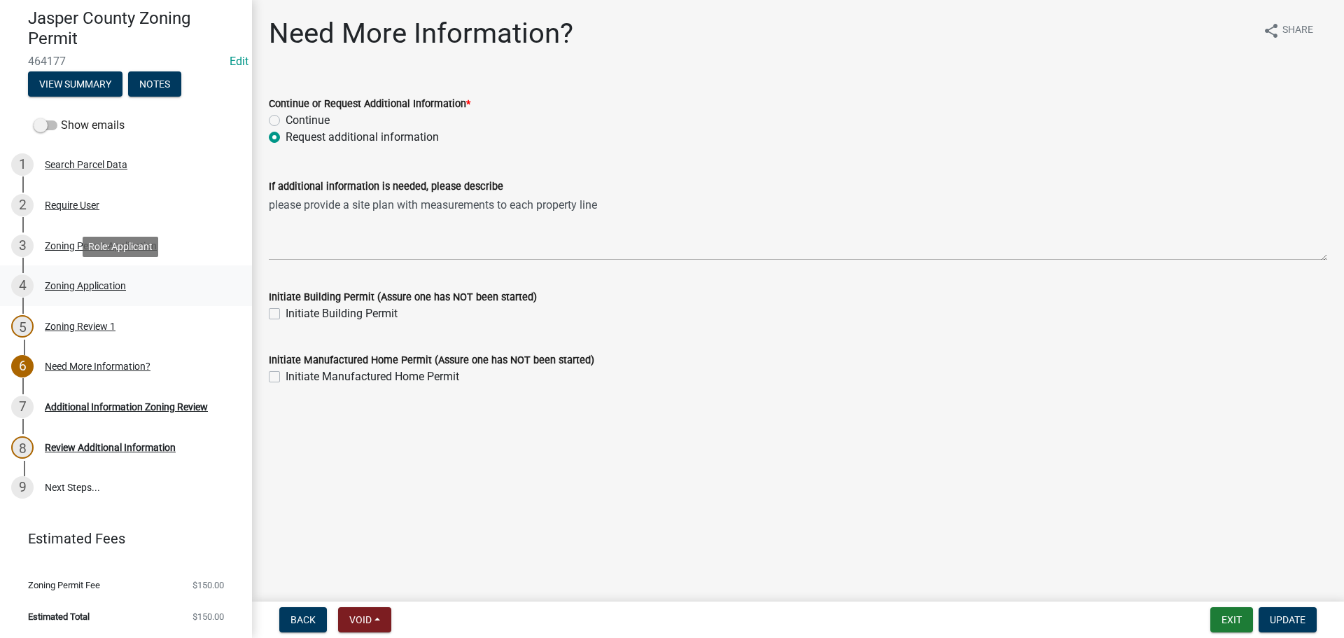
click at [71, 290] on div "Zoning Application" at bounding box center [85, 286] width 81 height 10
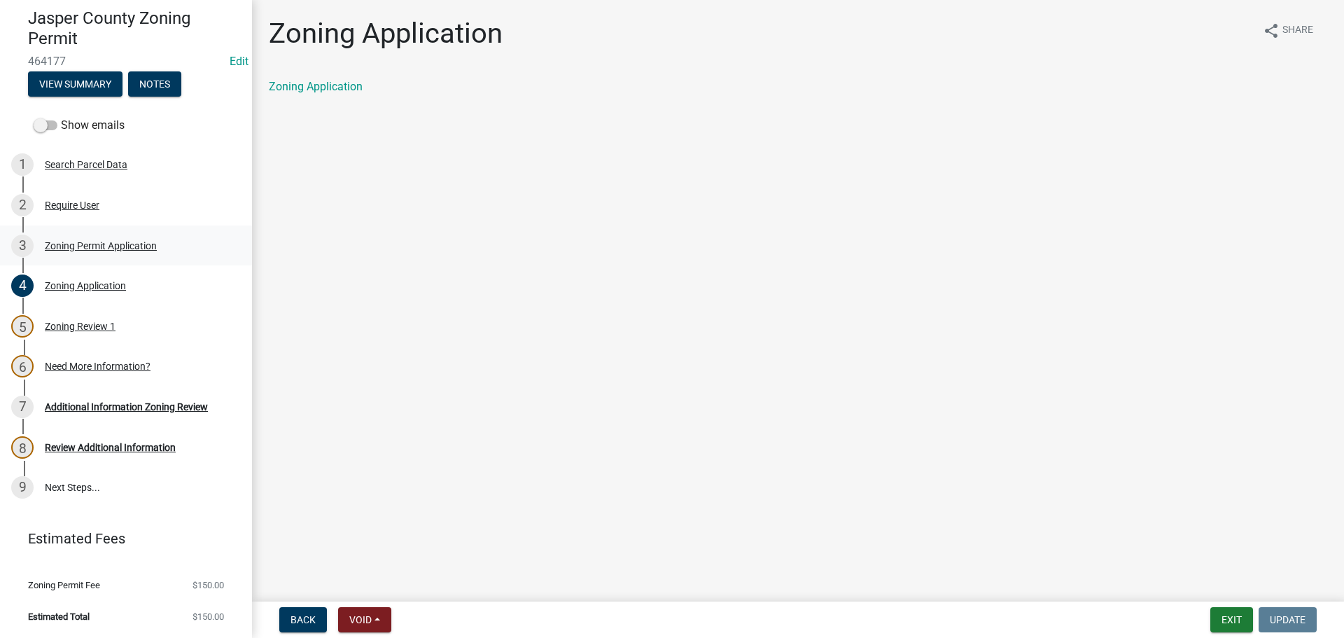
click at [99, 246] on div "Zoning Permit Application" at bounding box center [101, 246] width 112 height 10
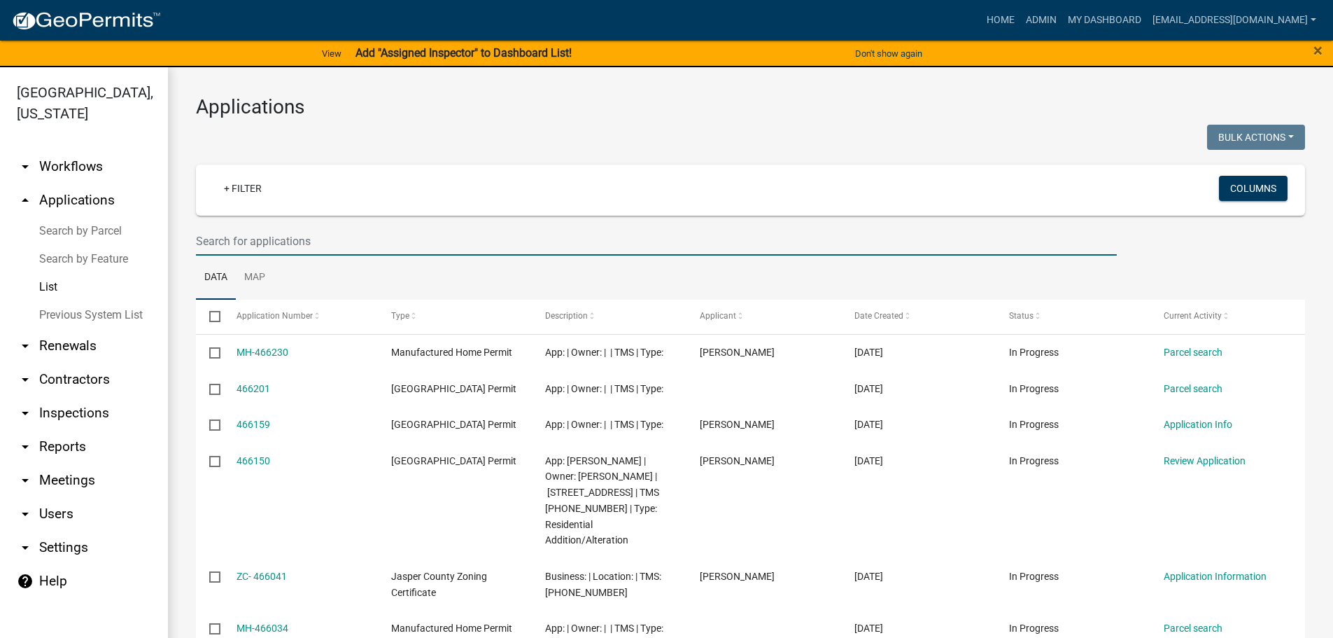
click at [391, 247] on input "text" at bounding box center [656, 241] width 921 height 29
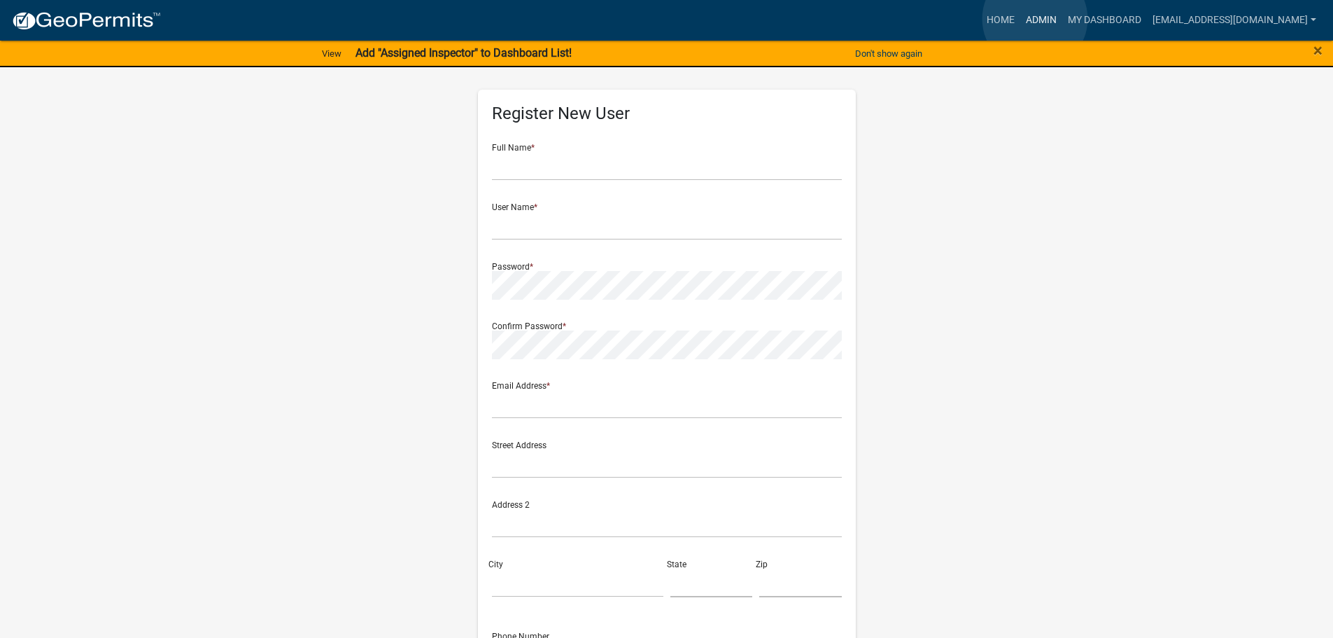
click at [1035, 19] on link "Admin" at bounding box center [1042, 20] width 42 height 27
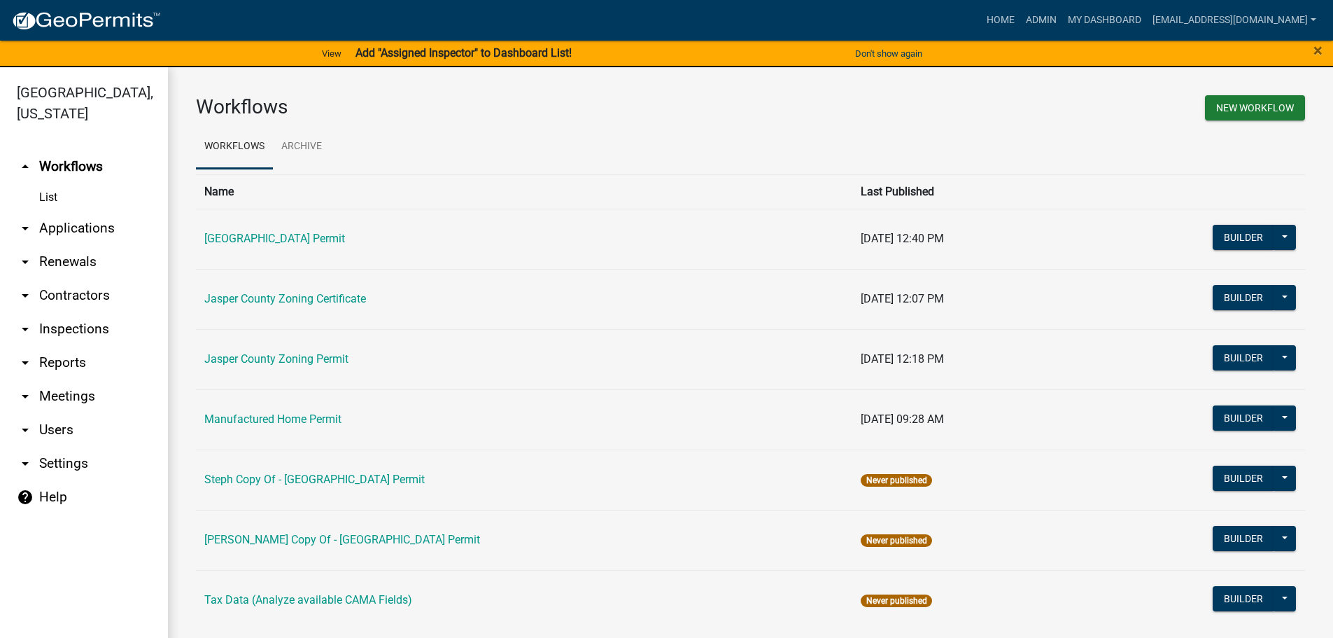
click at [55, 232] on link "arrow_drop_down Applications" at bounding box center [84, 228] width 168 height 34
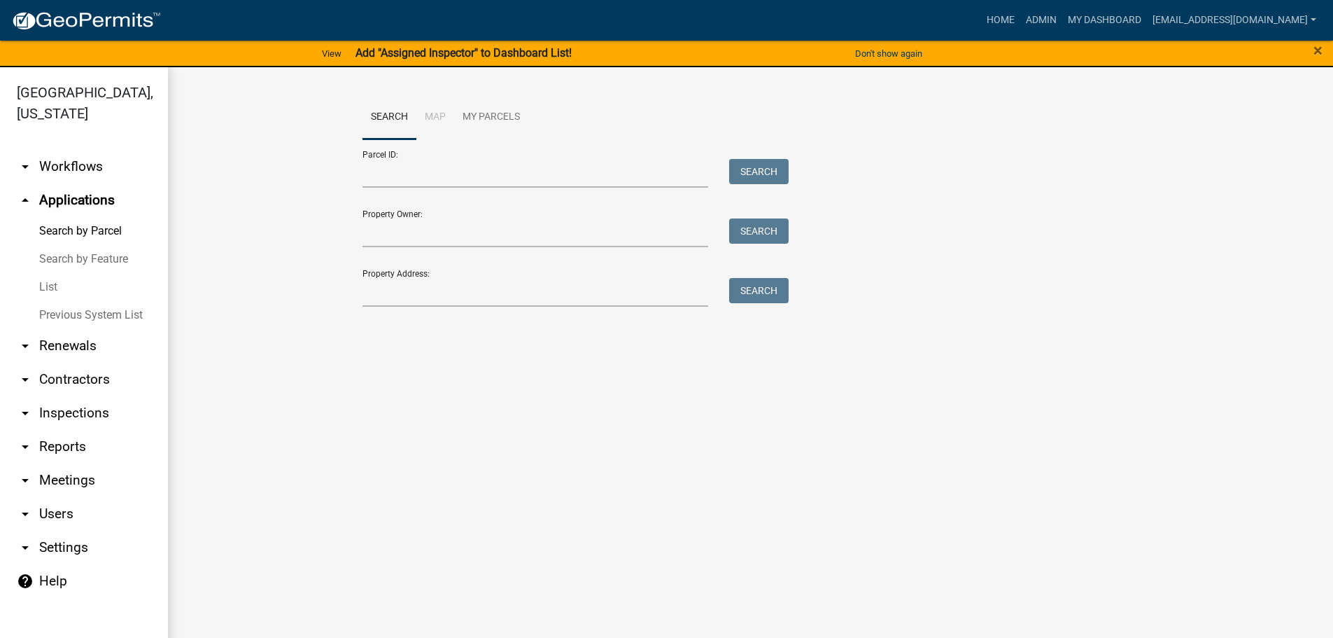
click at [43, 290] on link "List" at bounding box center [84, 287] width 168 height 28
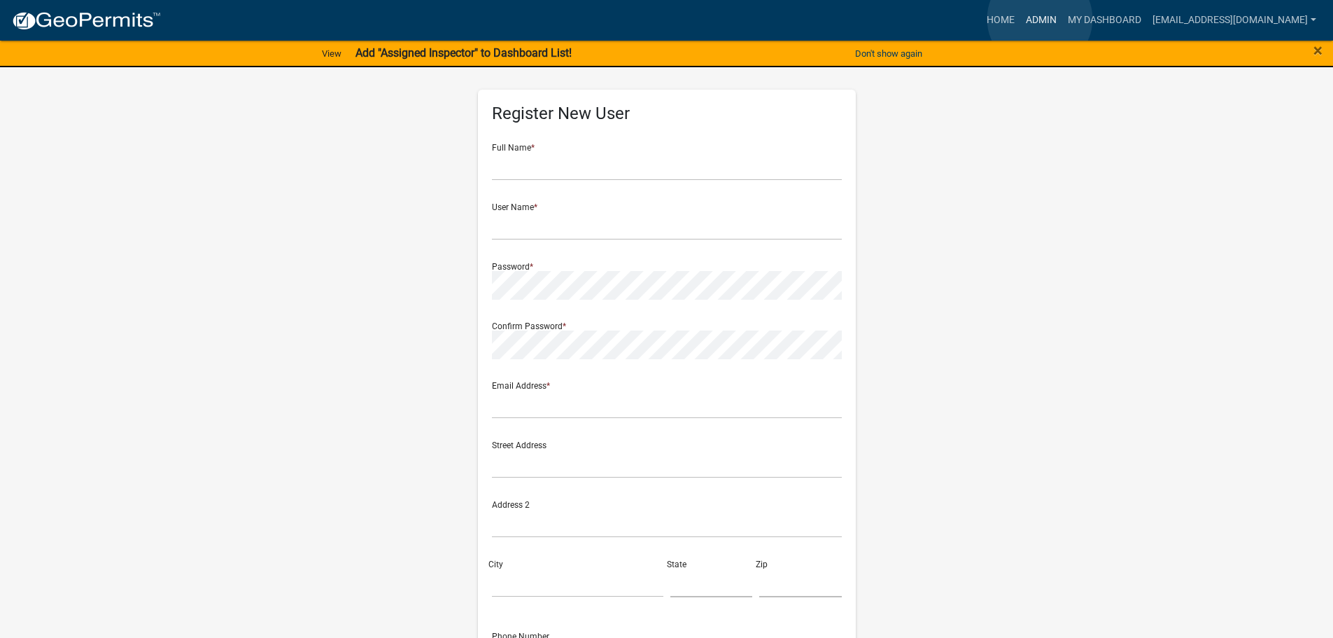
click at [1041, 20] on link "Admin" at bounding box center [1042, 20] width 42 height 27
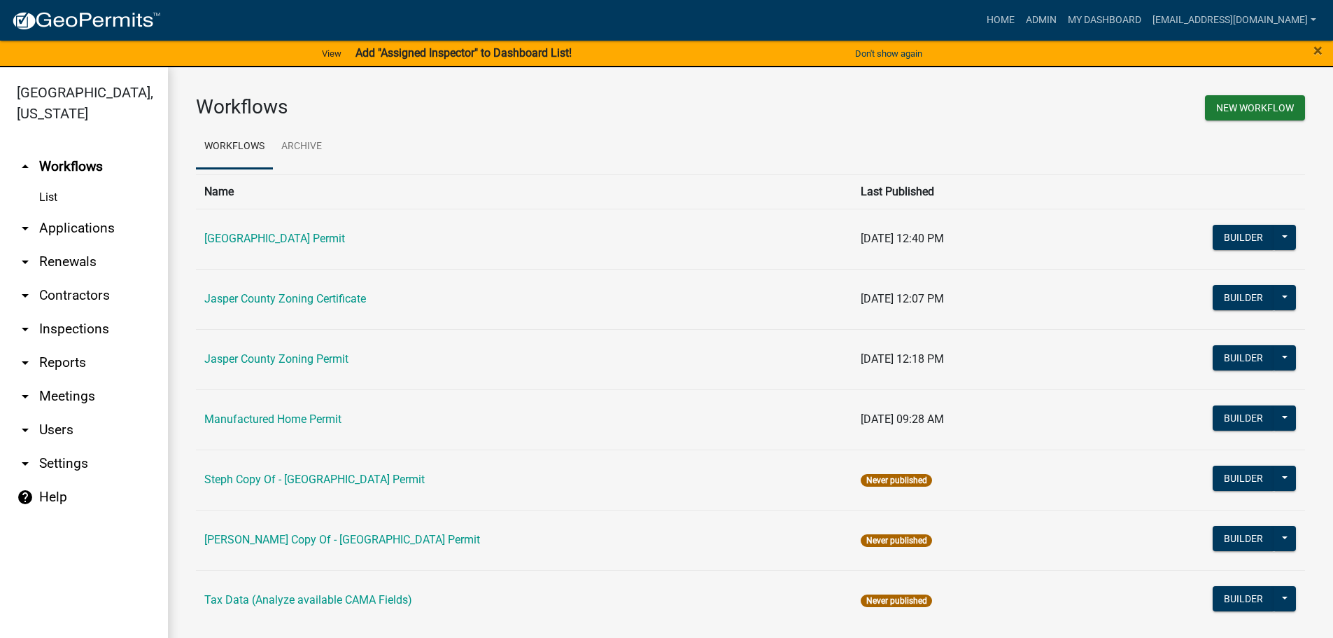
click at [103, 227] on link "arrow_drop_down Applications" at bounding box center [84, 228] width 168 height 34
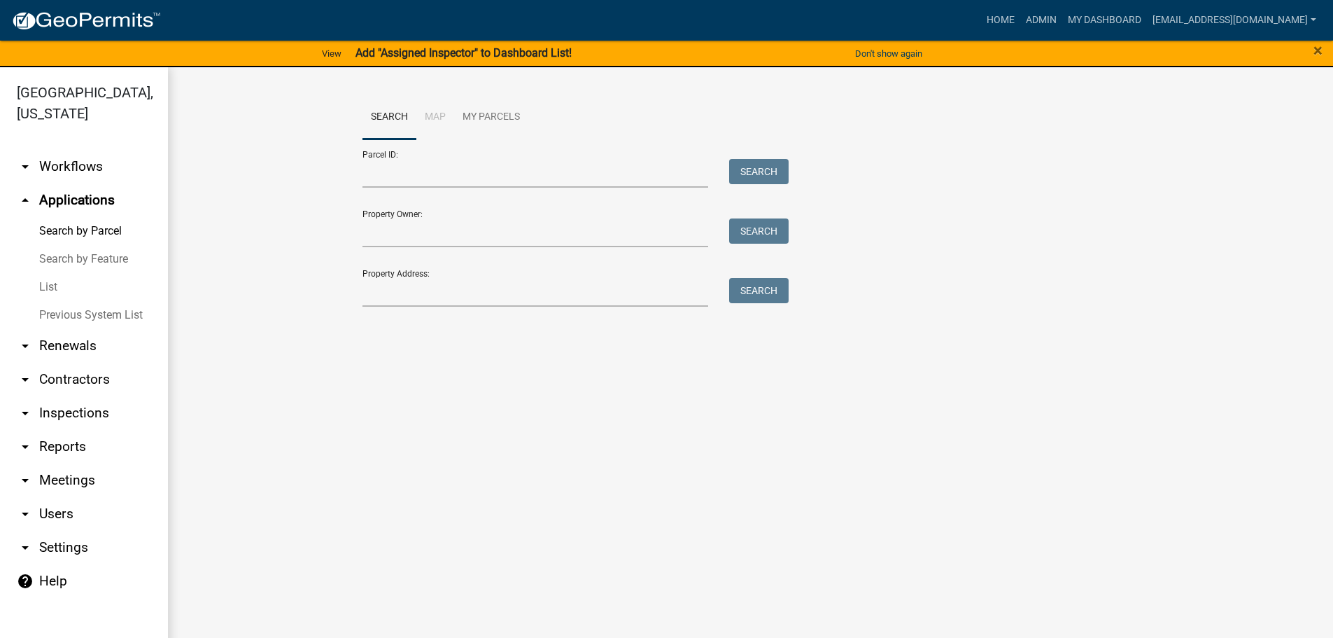
click at [52, 287] on link "List" at bounding box center [84, 287] width 168 height 28
